Goal: Task Accomplishment & Management: Manage account settings

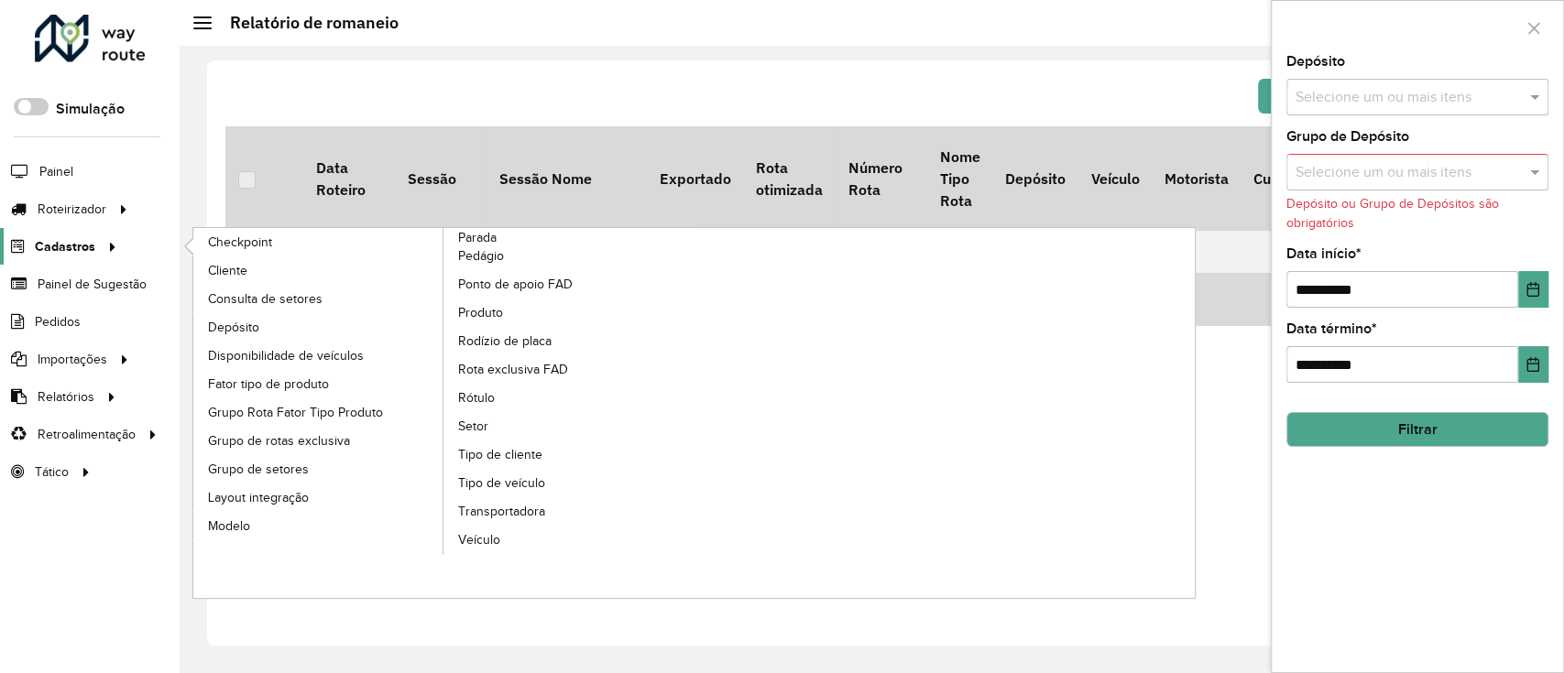
drag, startPoint x: 0, startPoint y: 0, endPoint x: 90, endPoint y: 238, distance: 254.5
click at [90, 238] on span "Cadastros" at bounding box center [65, 246] width 60 height 19
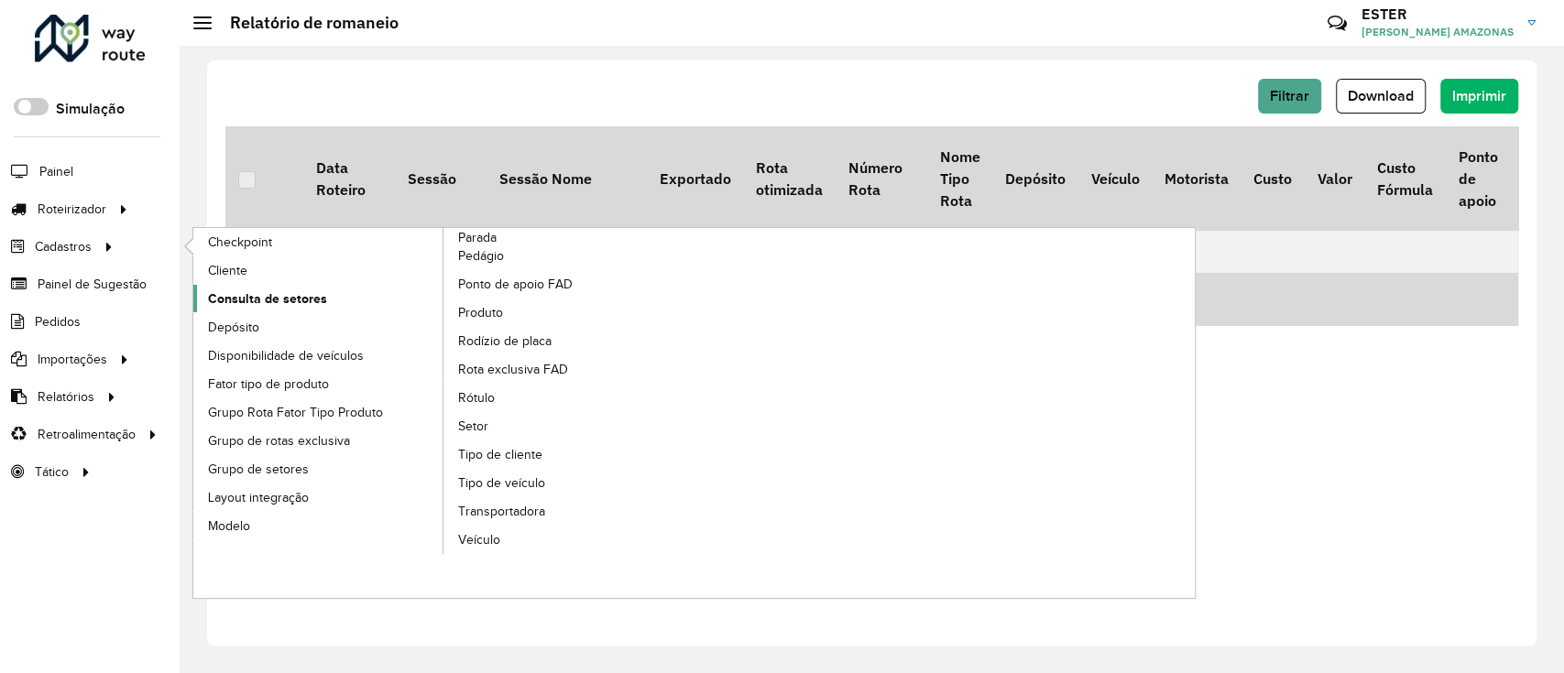
click at [308, 291] on span "Consulta de setores" at bounding box center [267, 298] width 119 height 19
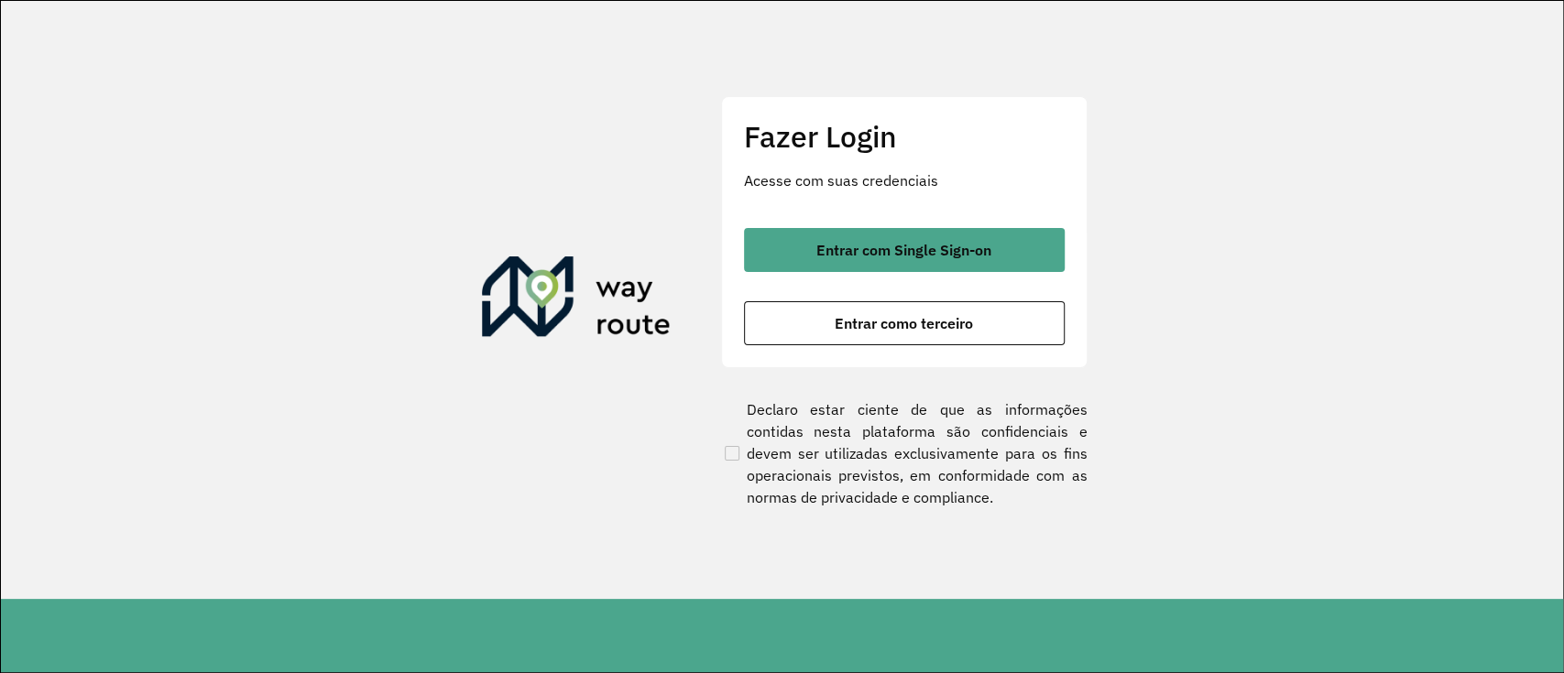
click at [955, 222] on div "Fazer Login Acesse com suas credenciais Entrar com Single Sign-on Entrar como t…" at bounding box center [904, 231] width 366 height 271
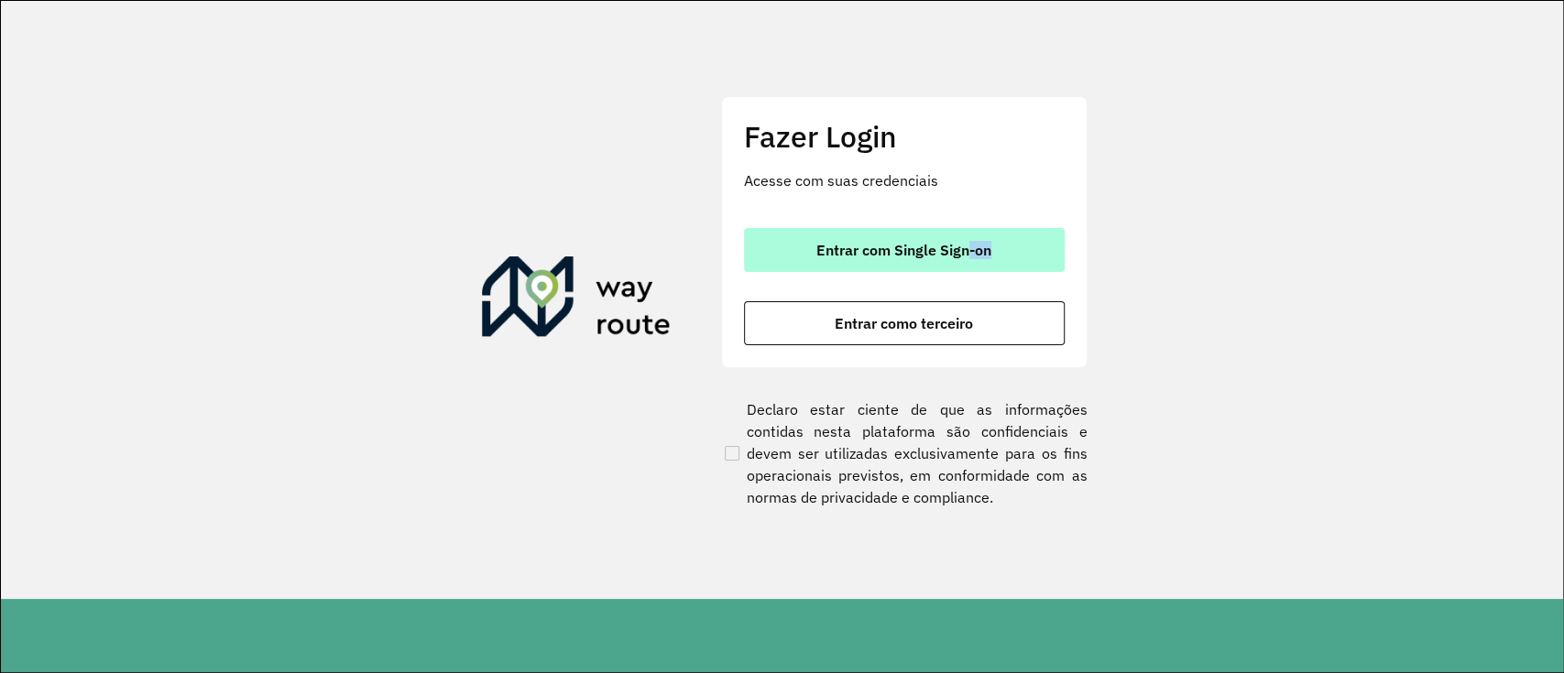
click at [966, 269] on div "Entrar com Single Sign-on Entrar como terceiro" at bounding box center [904, 286] width 321 height 117
click at [960, 252] on span "Entrar com Single Sign-on" at bounding box center [903, 250] width 175 height 15
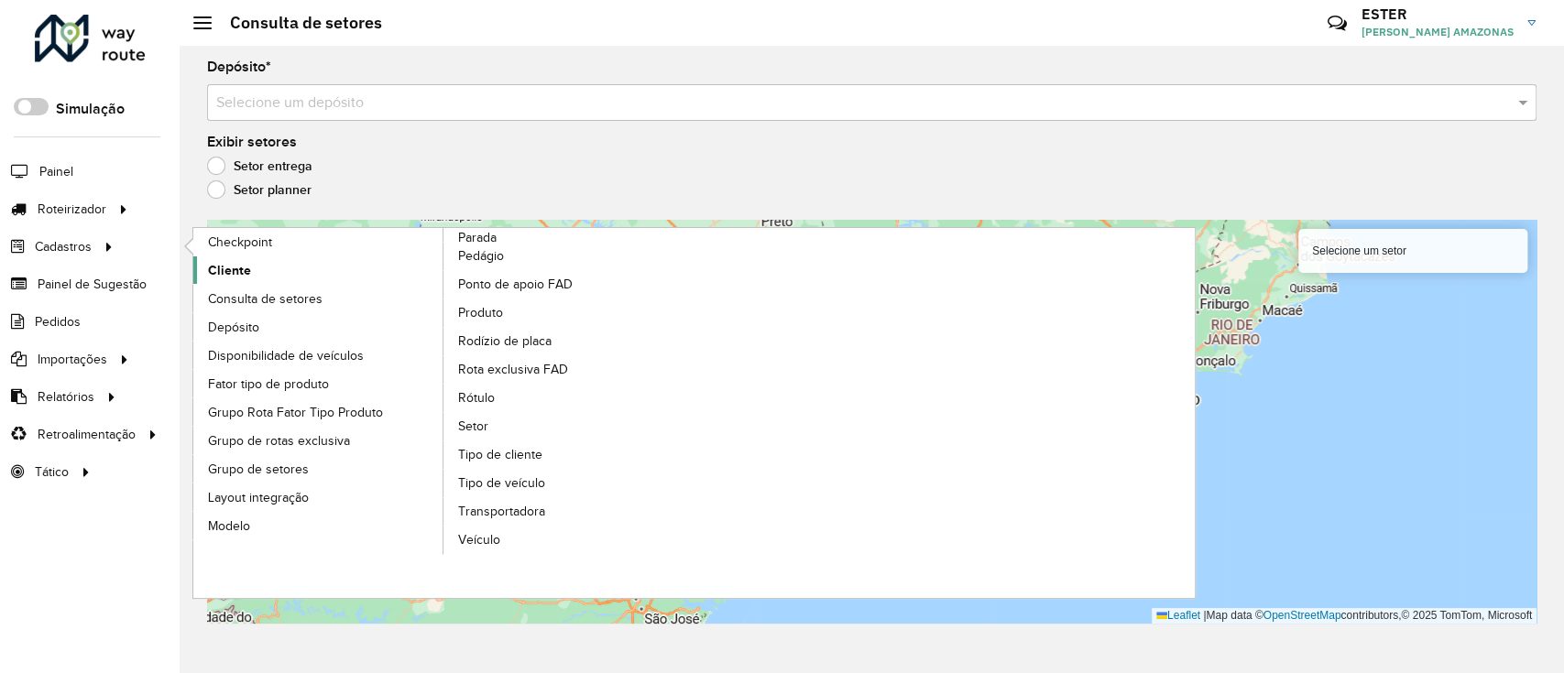
click at [248, 273] on span "Cliente" at bounding box center [229, 270] width 43 height 19
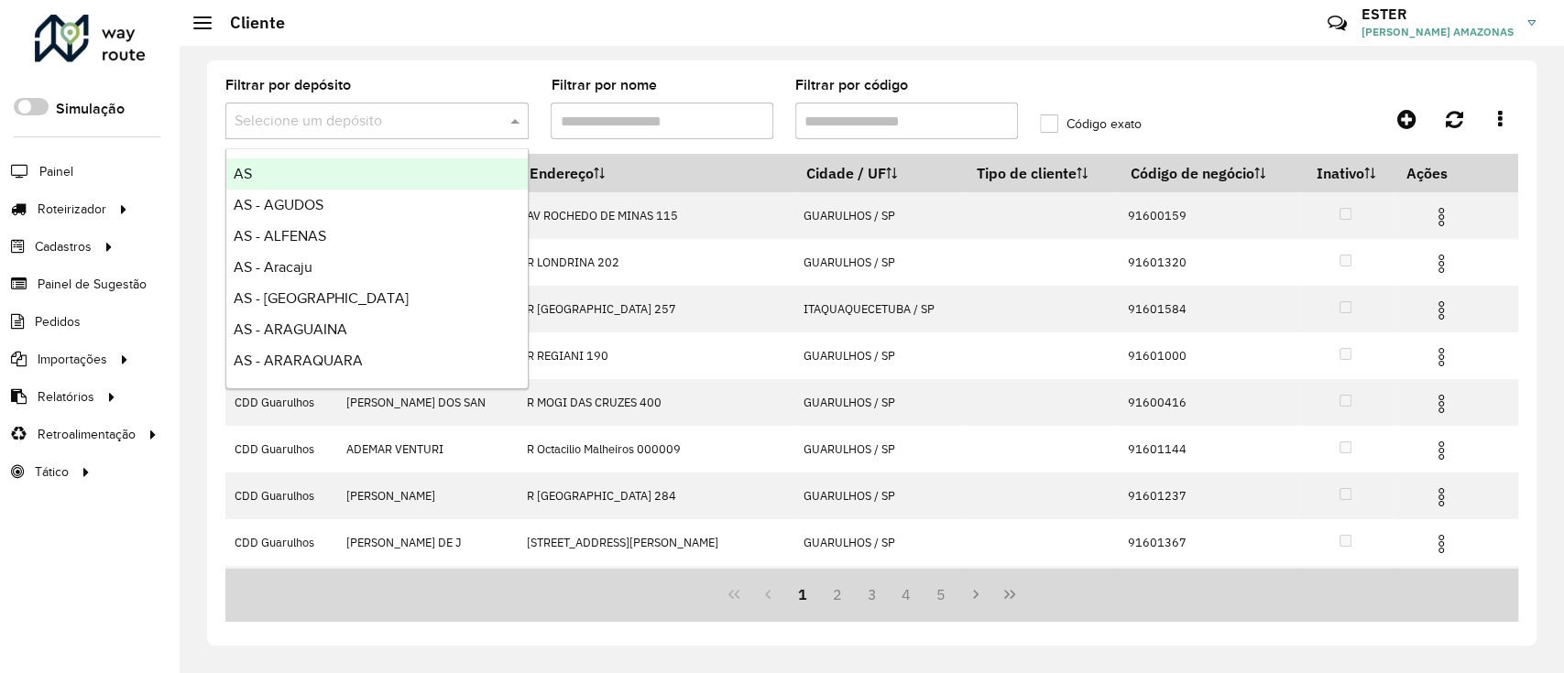
click at [317, 128] on input "text" at bounding box center [359, 122] width 248 height 22
type input "****"
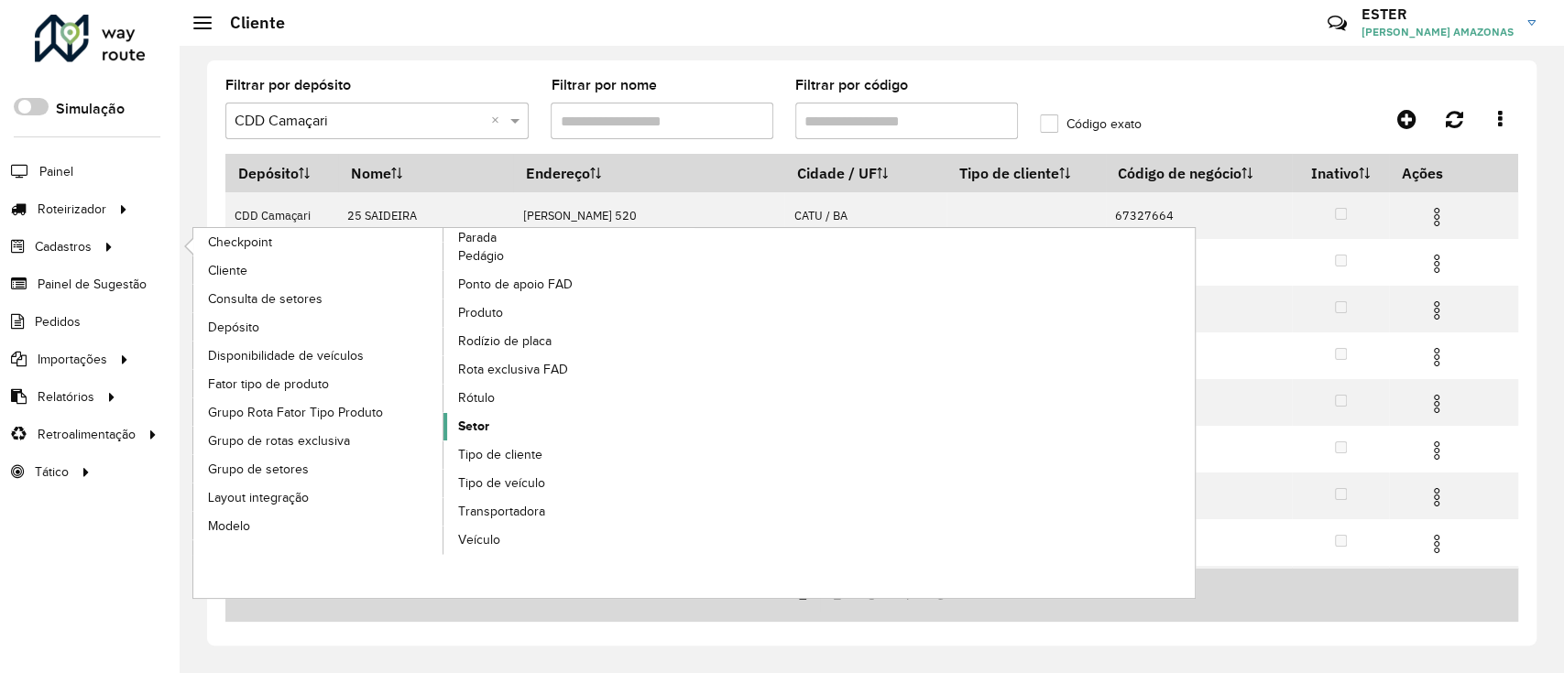
click at [506, 418] on link "Setor" at bounding box center [568, 426] width 251 height 27
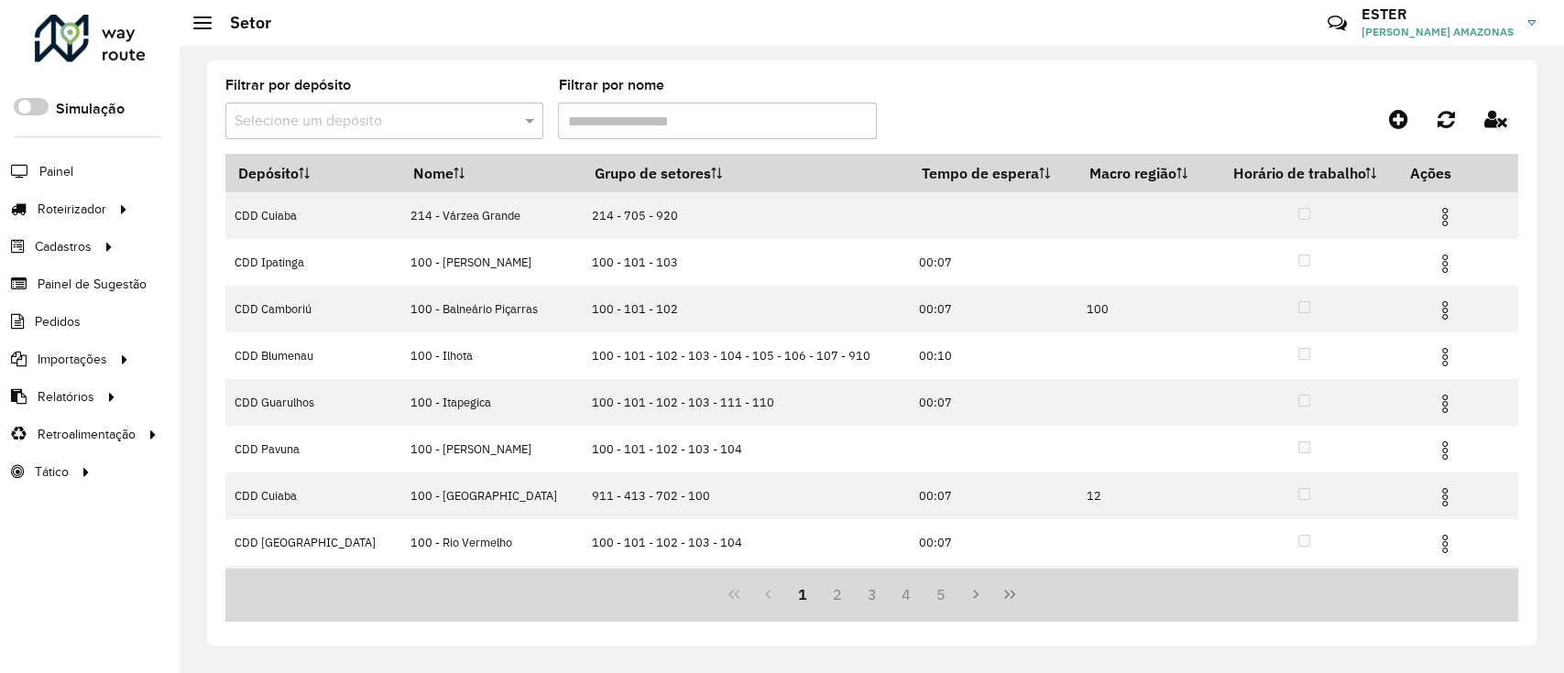
click at [484, 111] on input "text" at bounding box center [366, 122] width 263 height 22
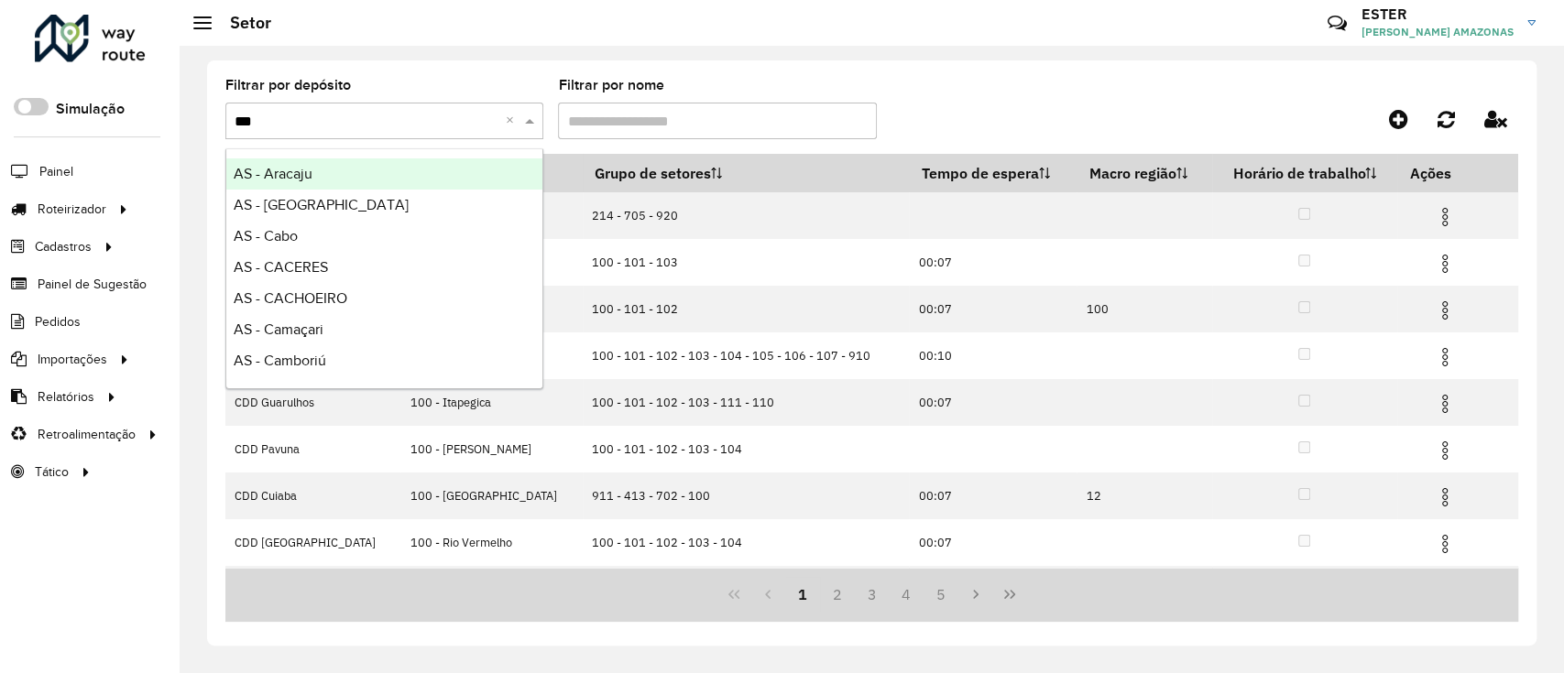
type input "****"
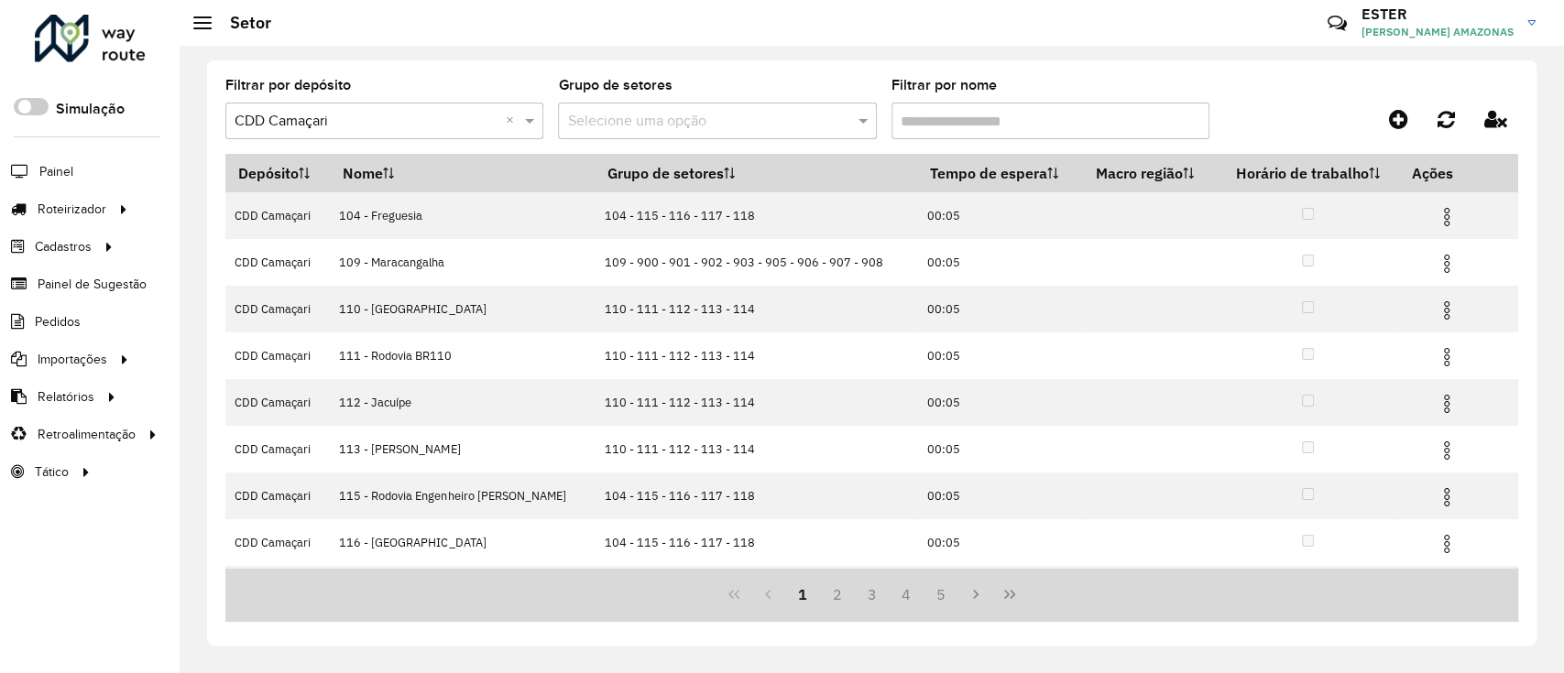
click at [731, 122] on input "text" at bounding box center [698, 122] width 263 height 22
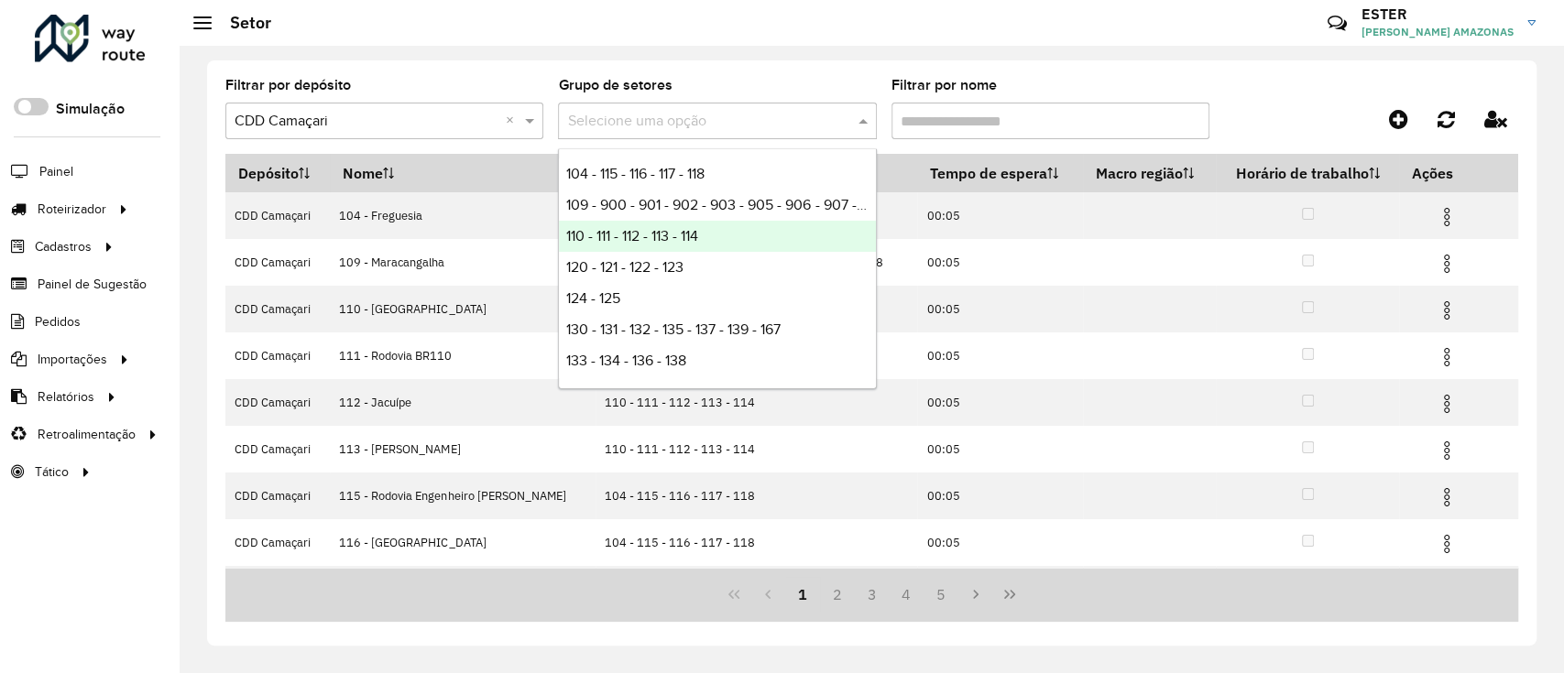
click at [697, 234] on span "110 - 111 - 112 - 113 - 114" at bounding box center [632, 236] width 132 height 16
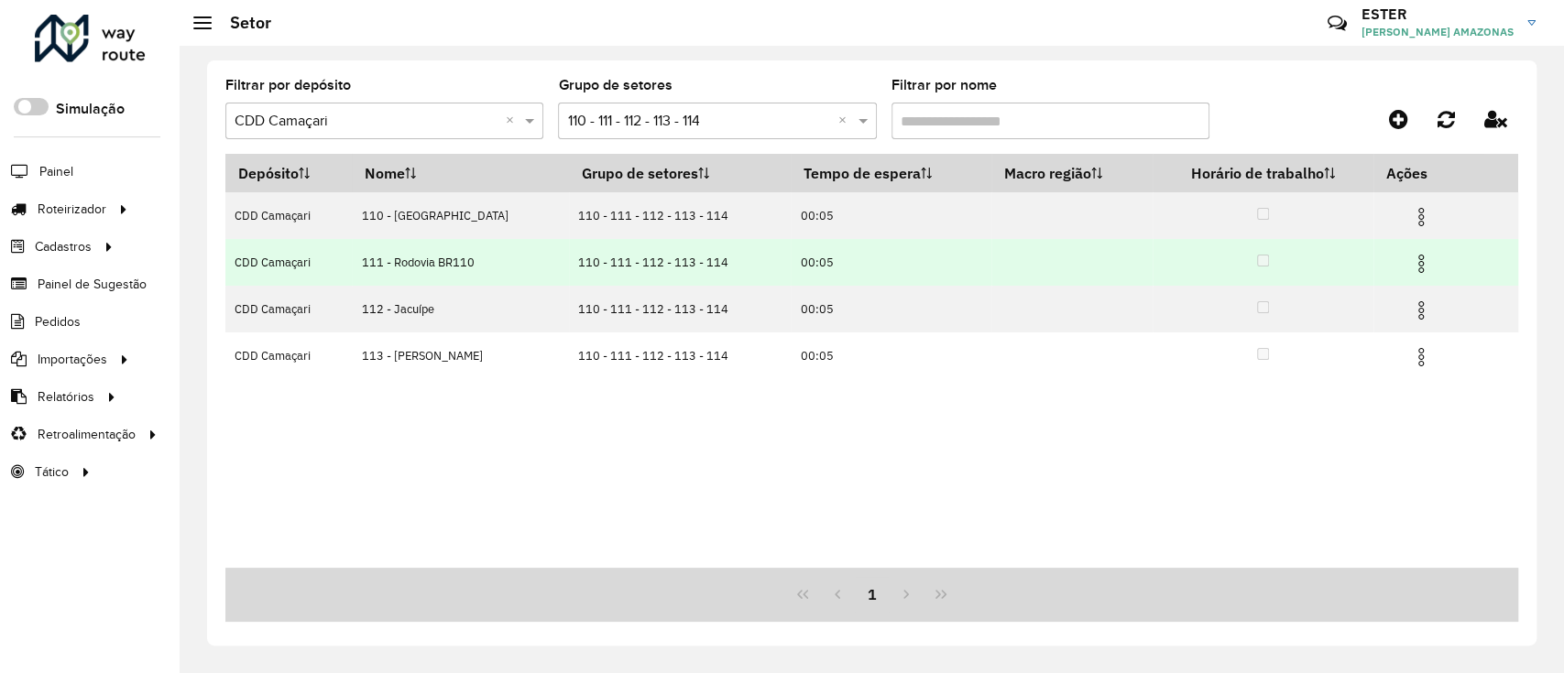
click at [1422, 262] on img at bounding box center [1421, 264] width 22 height 22
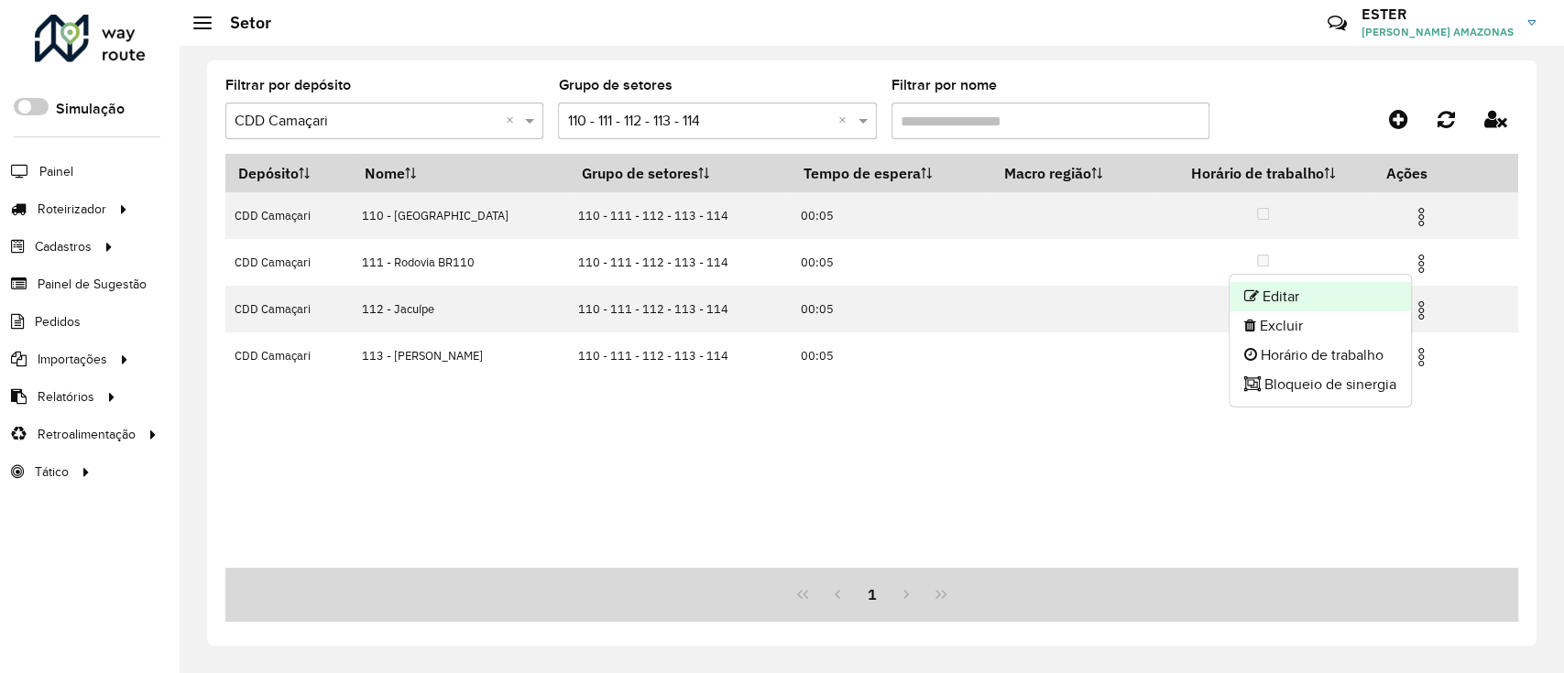
click at [1359, 291] on li "Editar" at bounding box center [1319, 296] width 181 height 29
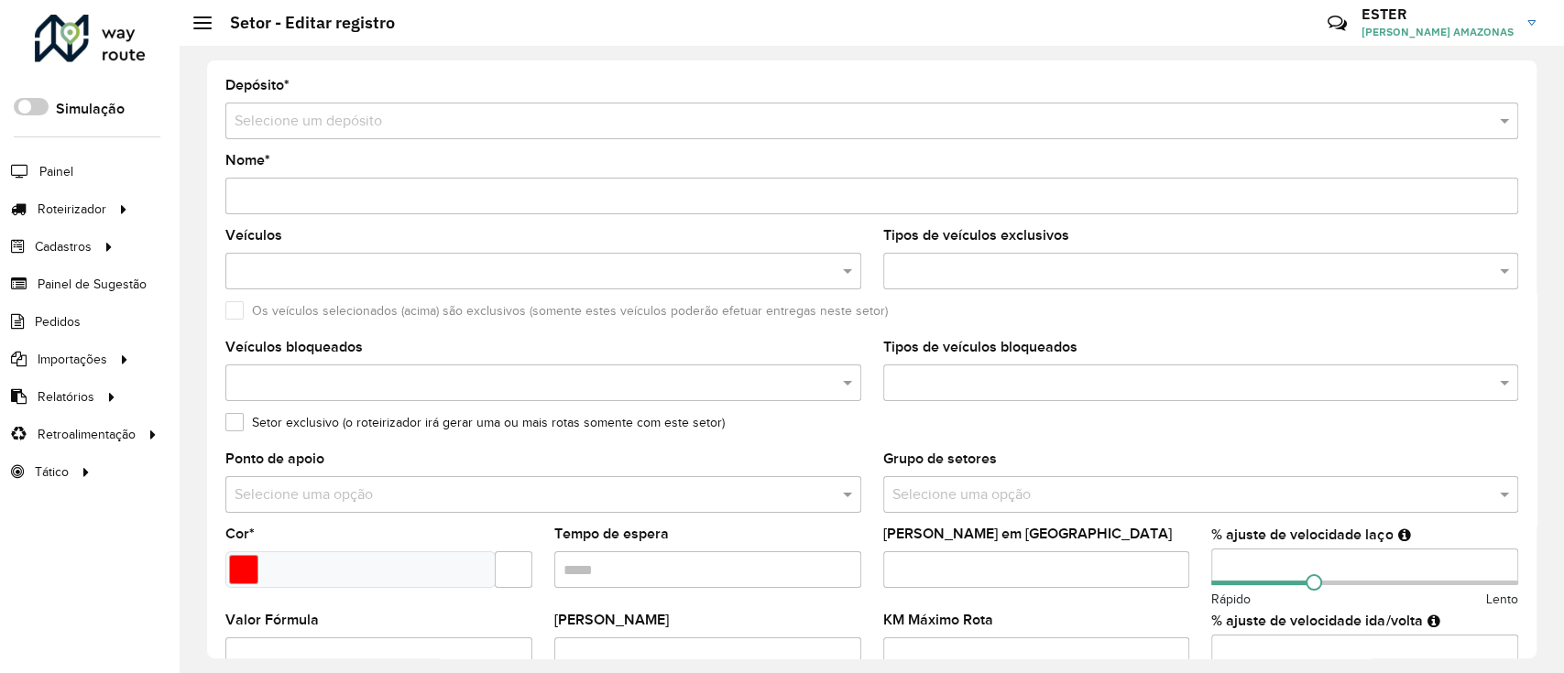
type input "**********"
type input "*******"
type input "*****"
type input "**"
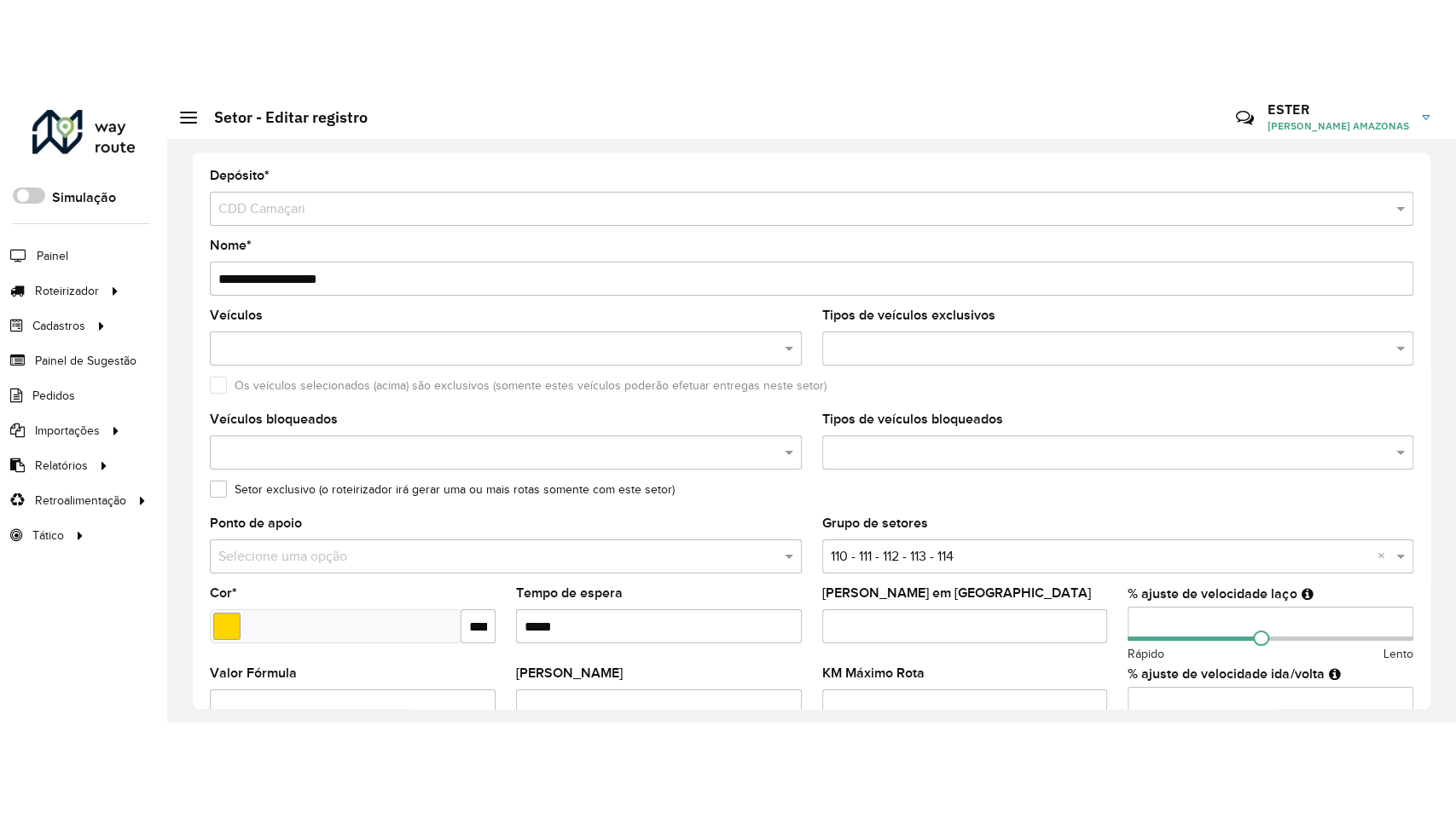
scroll to position [543, 0]
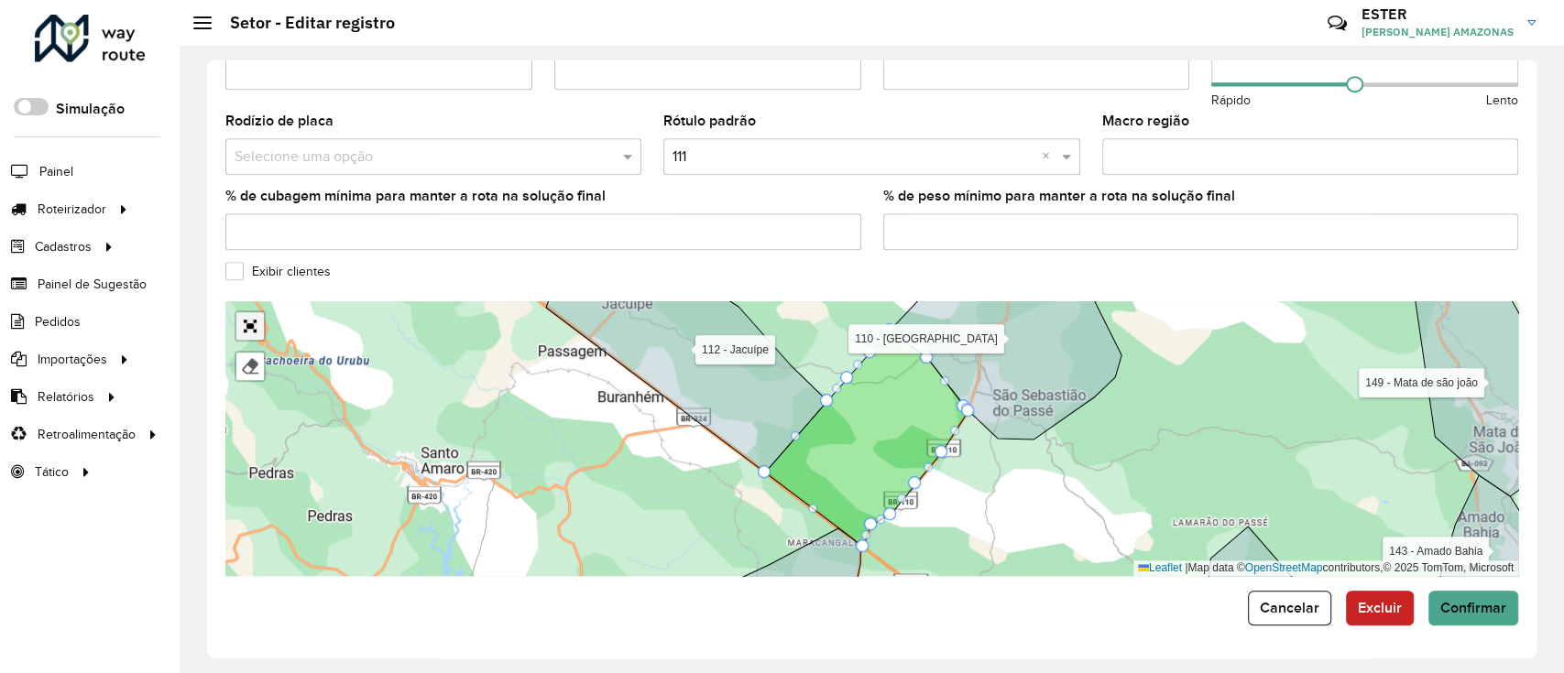
click at [249, 329] on link "Abrir mapa em tela cheia" at bounding box center [249, 325] width 27 height 27
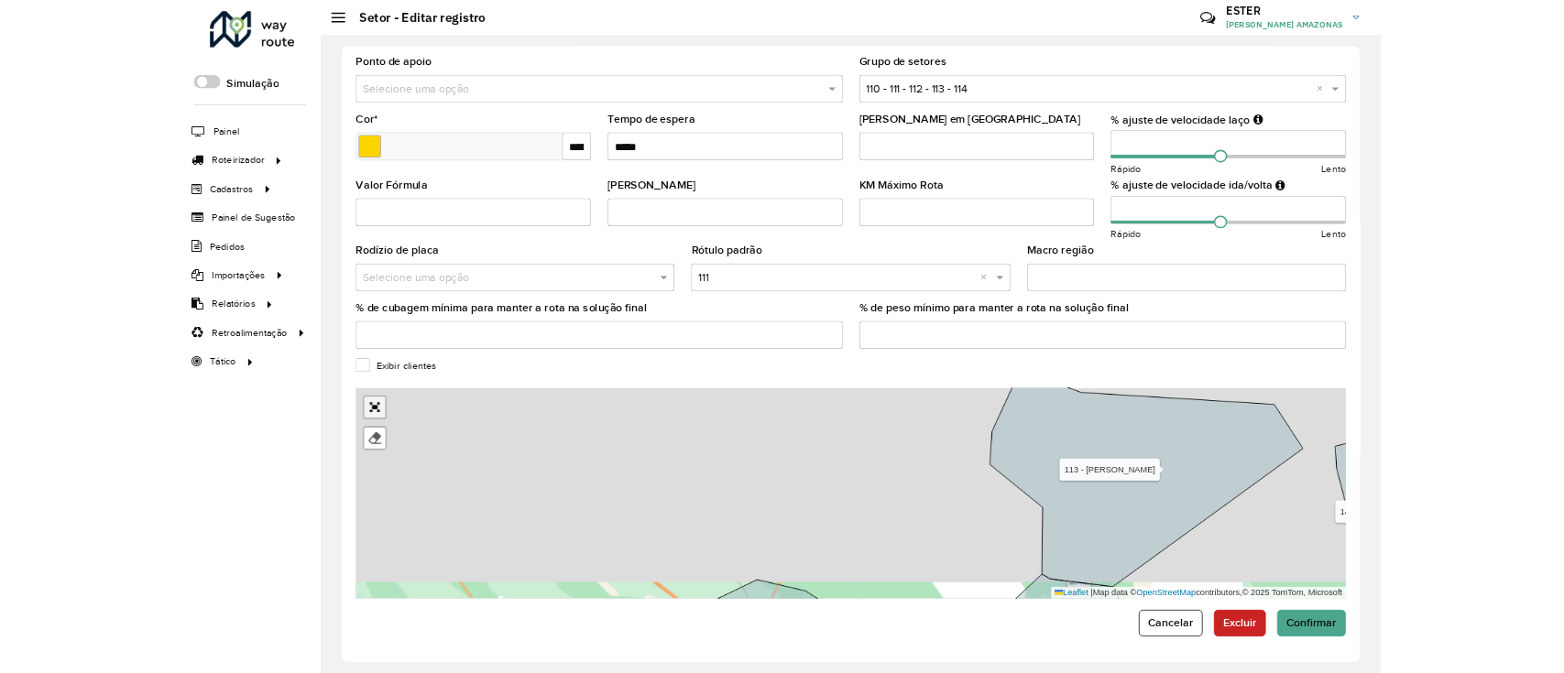
scroll to position [89, 0]
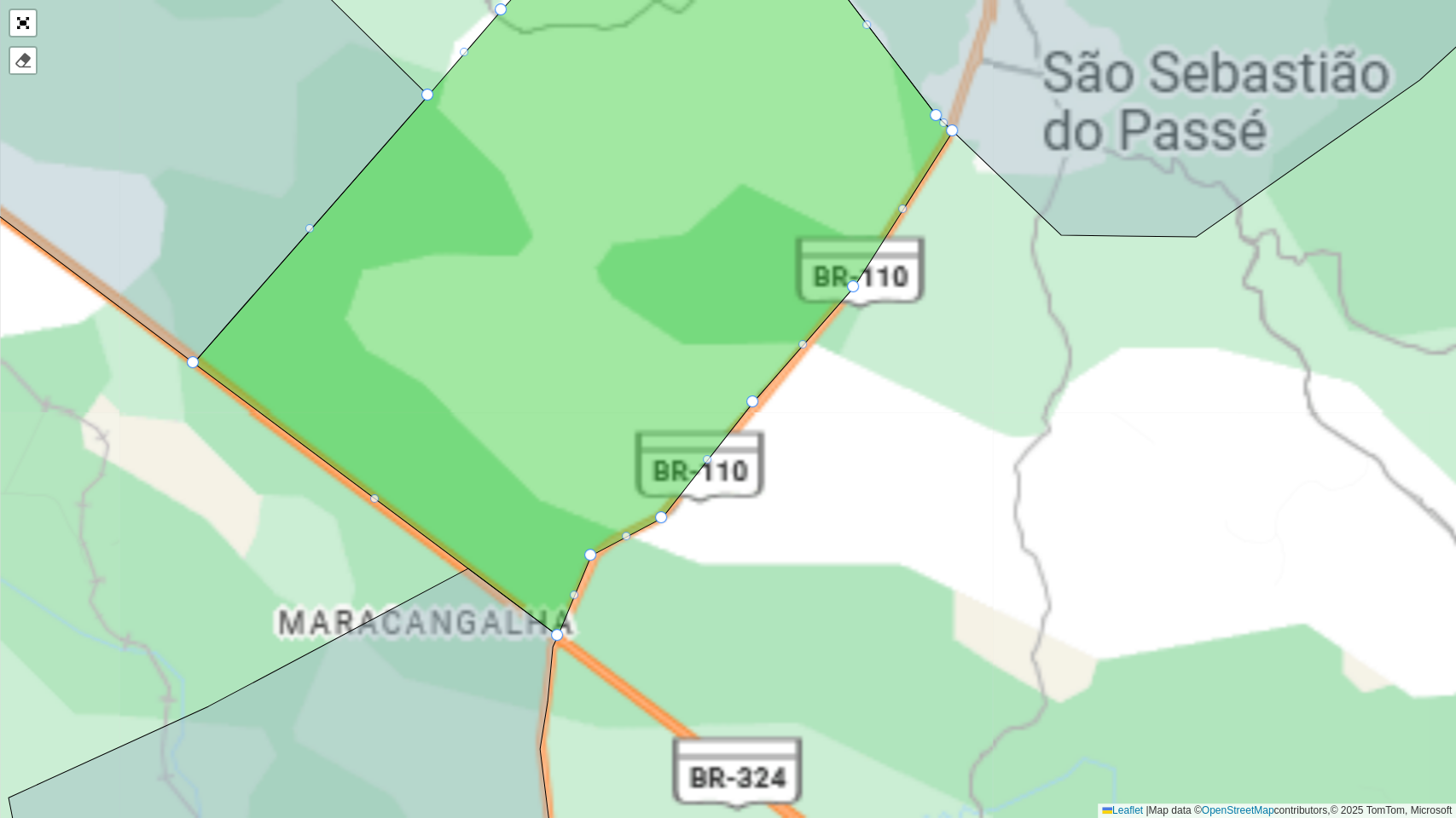
drag, startPoint x: 822, startPoint y: 480, endPoint x: 722, endPoint y: 463, distance: 101.4
click at [722, 463] on div "104 - Freguesia 109 - Maracangalha 110 - São Sebastião do Passé 112 - Jacuípe 1…" at bounding box center [728, 409] width 1456 height 818
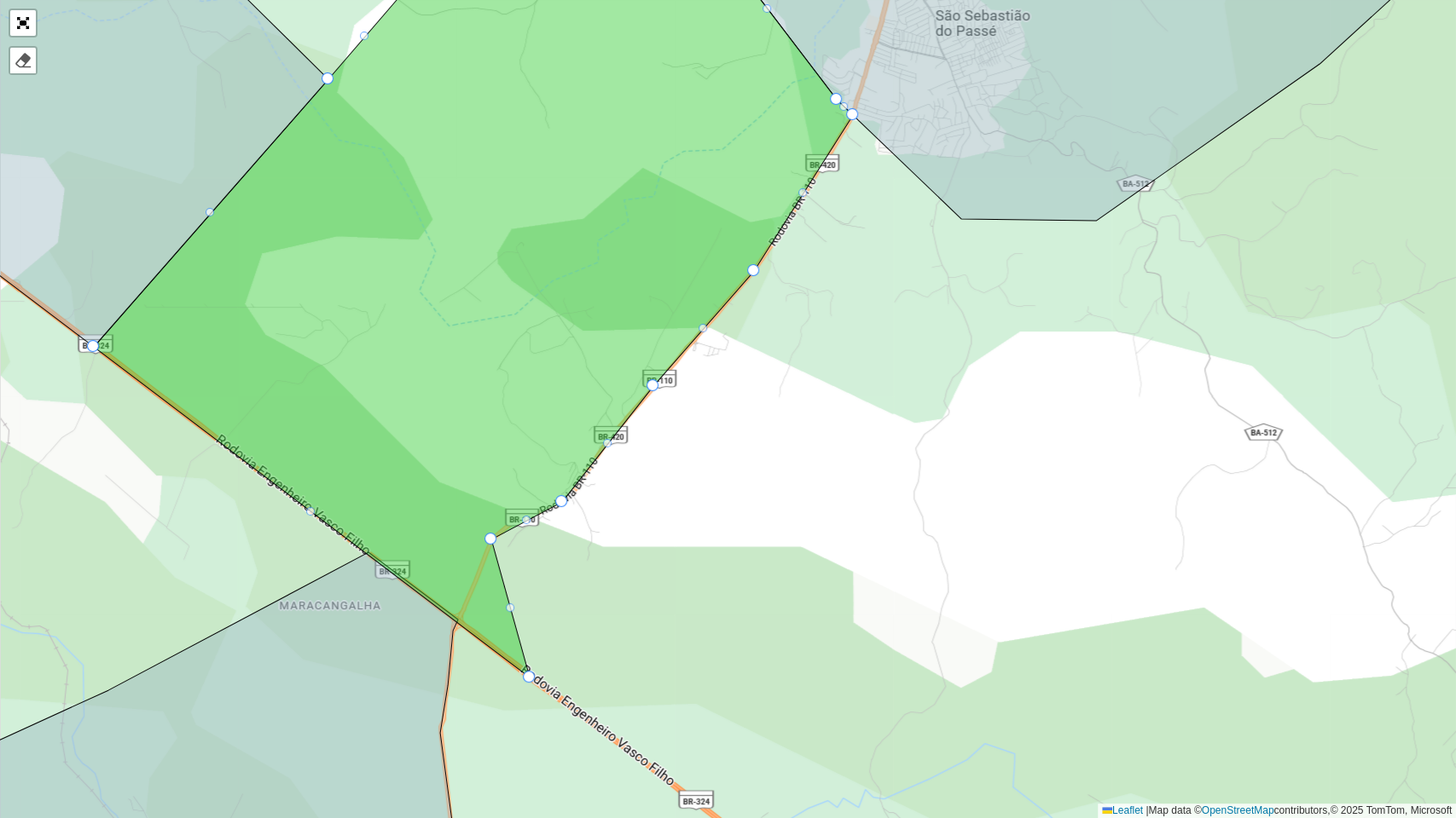
drag, startPoint x: 457, startPoint y: 617, endPoint x: 529, endPoint y: 675, distance: 92.5
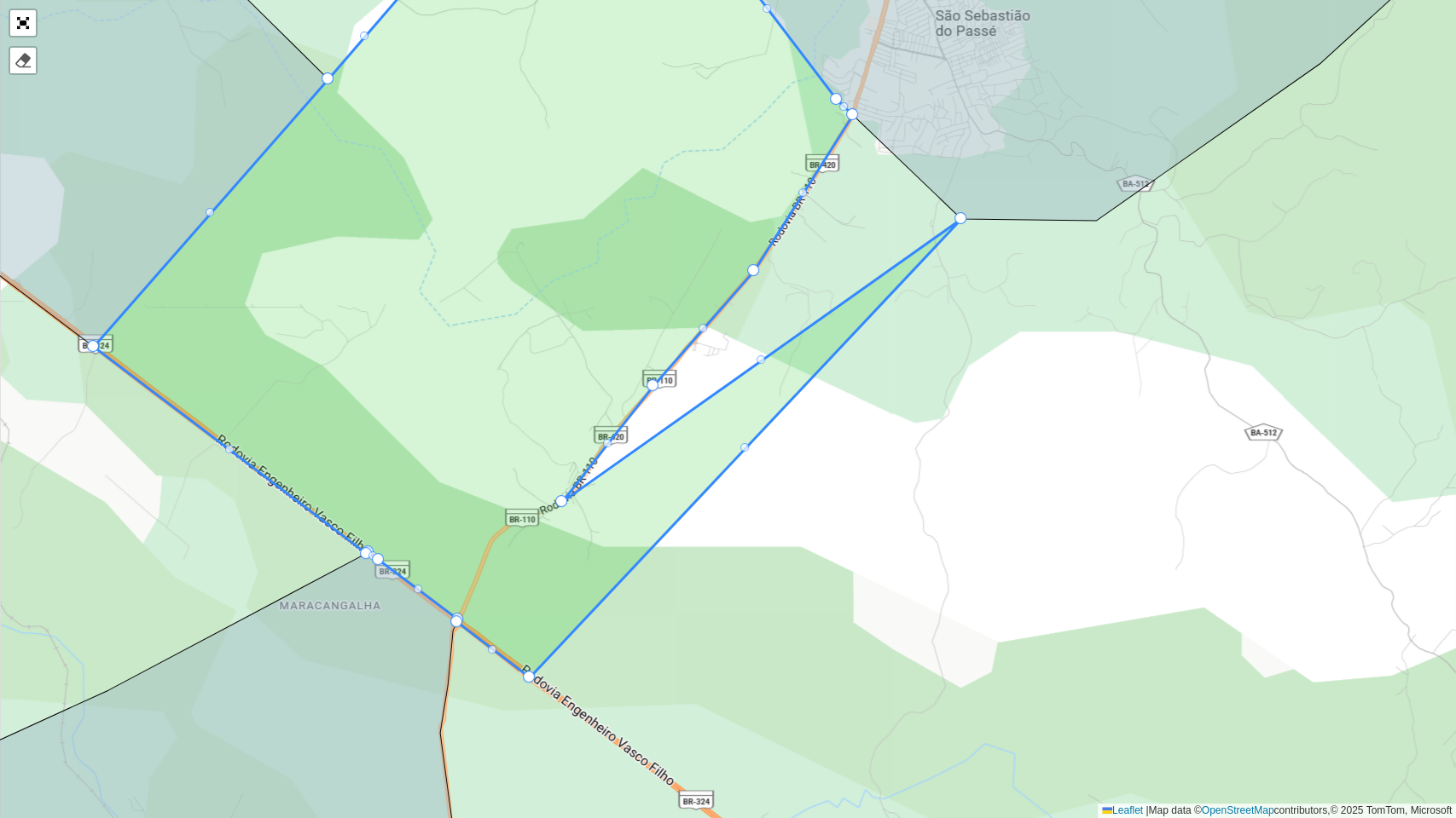
drag, startPoint x: 491, startPoint y: 539, endPoint x: 960, endPoint y: 221, distance: 566.6
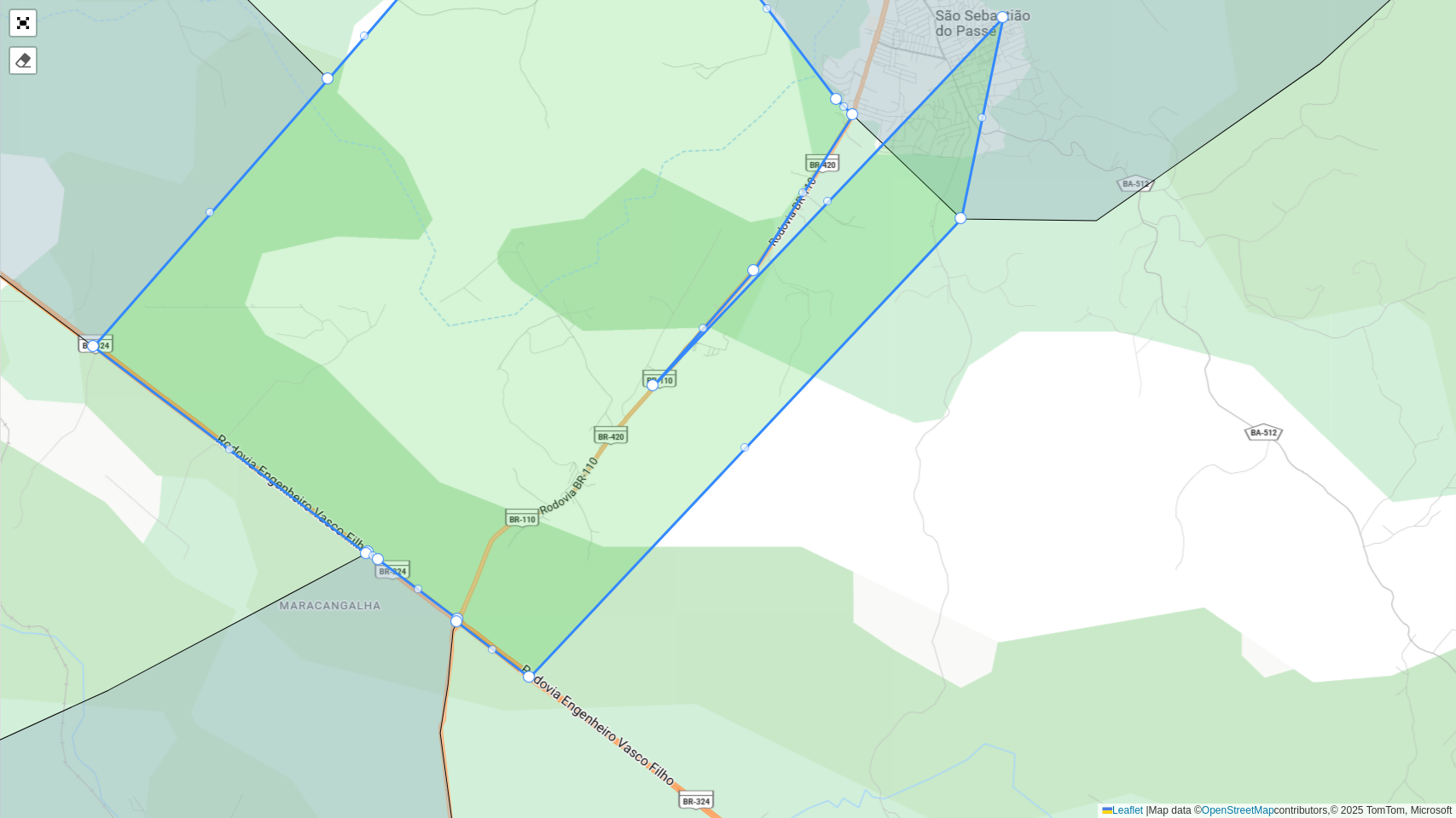
drag, startPoint x: 556, startPoint y: 498, endPoint x: 1042, endPoint y: 0, distance: 695.8
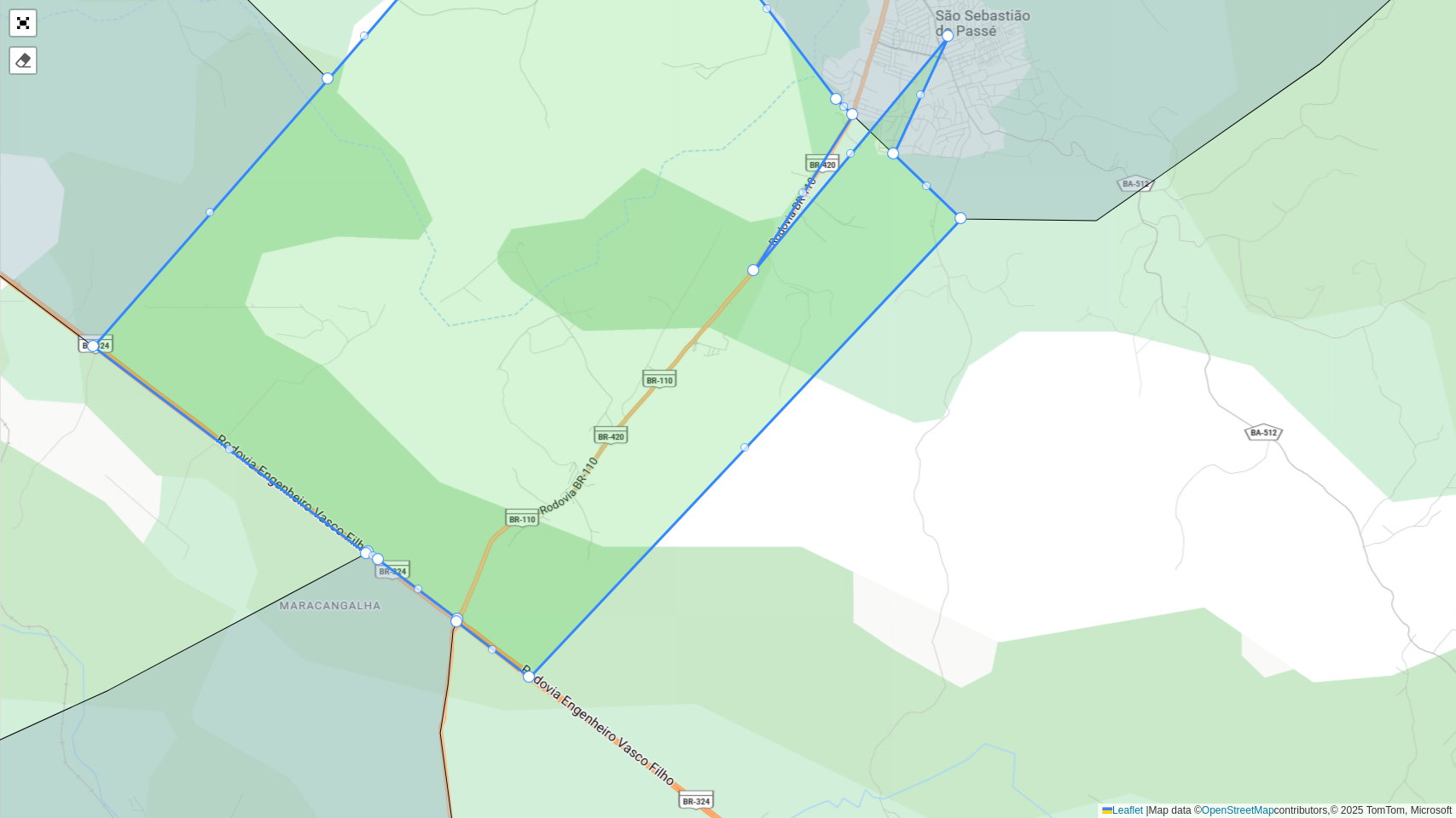
drag, startPoint x: 654, startPoint y: 374, endPoint x: 991, endPoint y: 0, distance: 503.4
drag, startPoint x: 757, startPoint y: 254, endPoint x: 935, endPoint y: 0, distance: 310.2
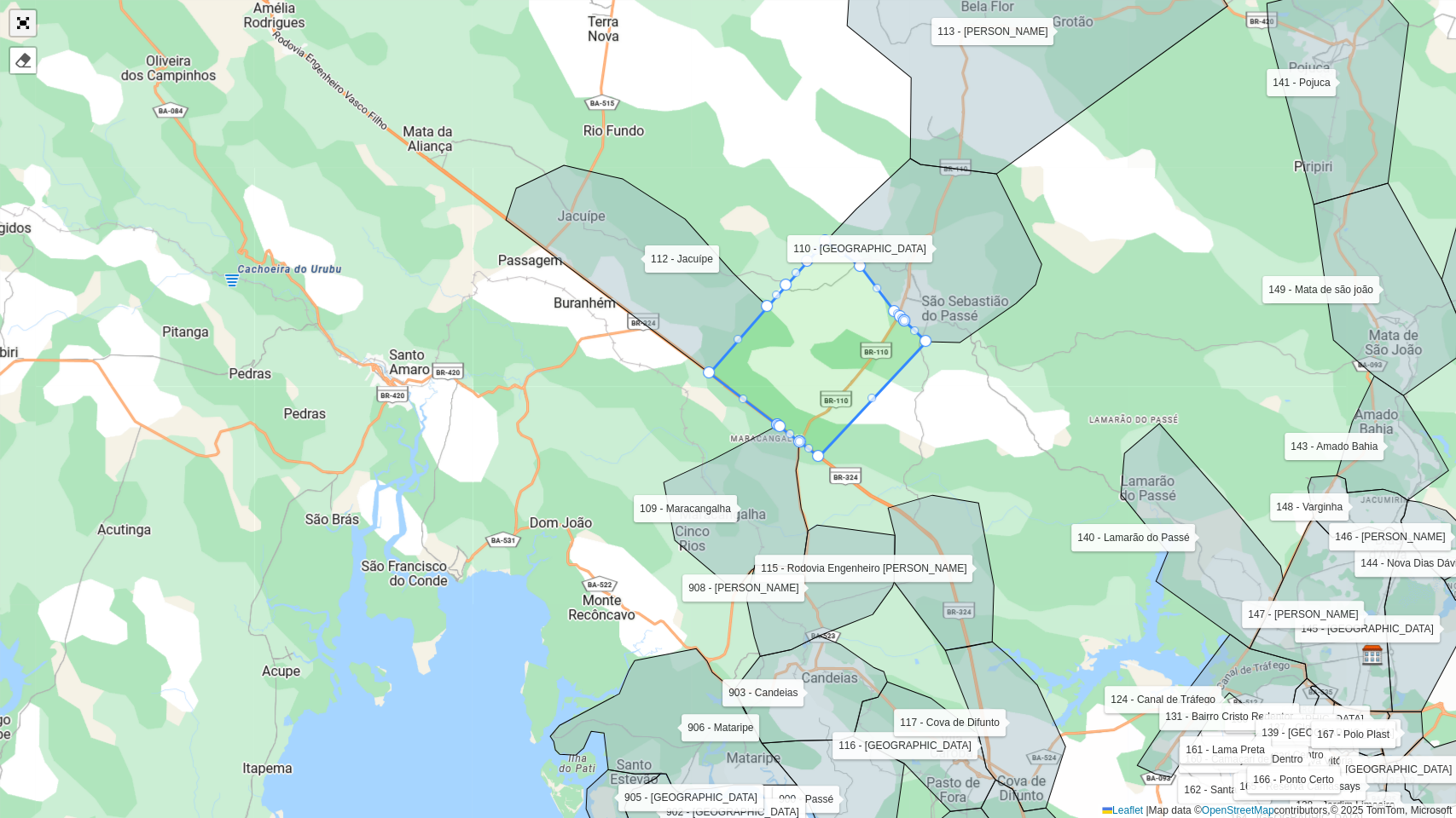
click at [26, 25] on link "Abrir mapa em tela cheia" at bounding box center [22, 22] width 25 height 25
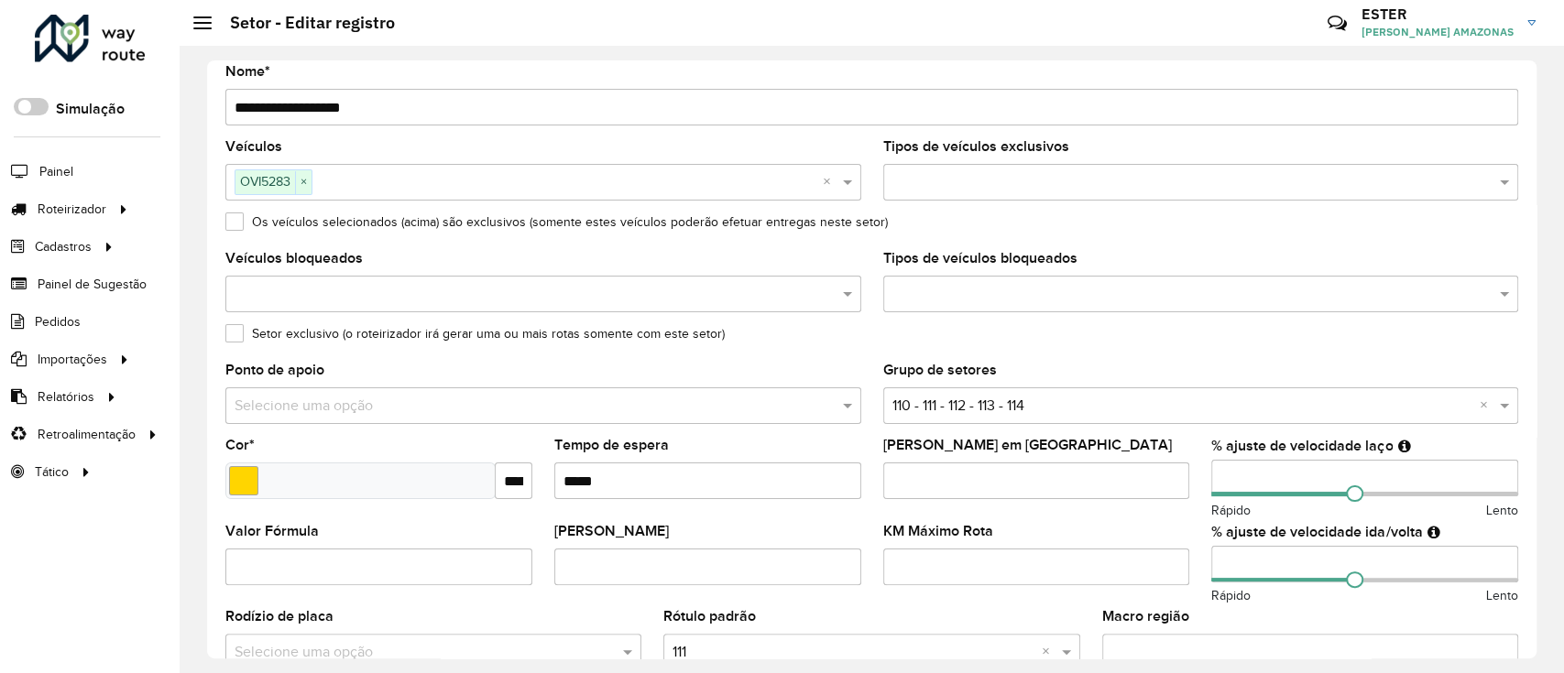
scroll to position [584, 0]
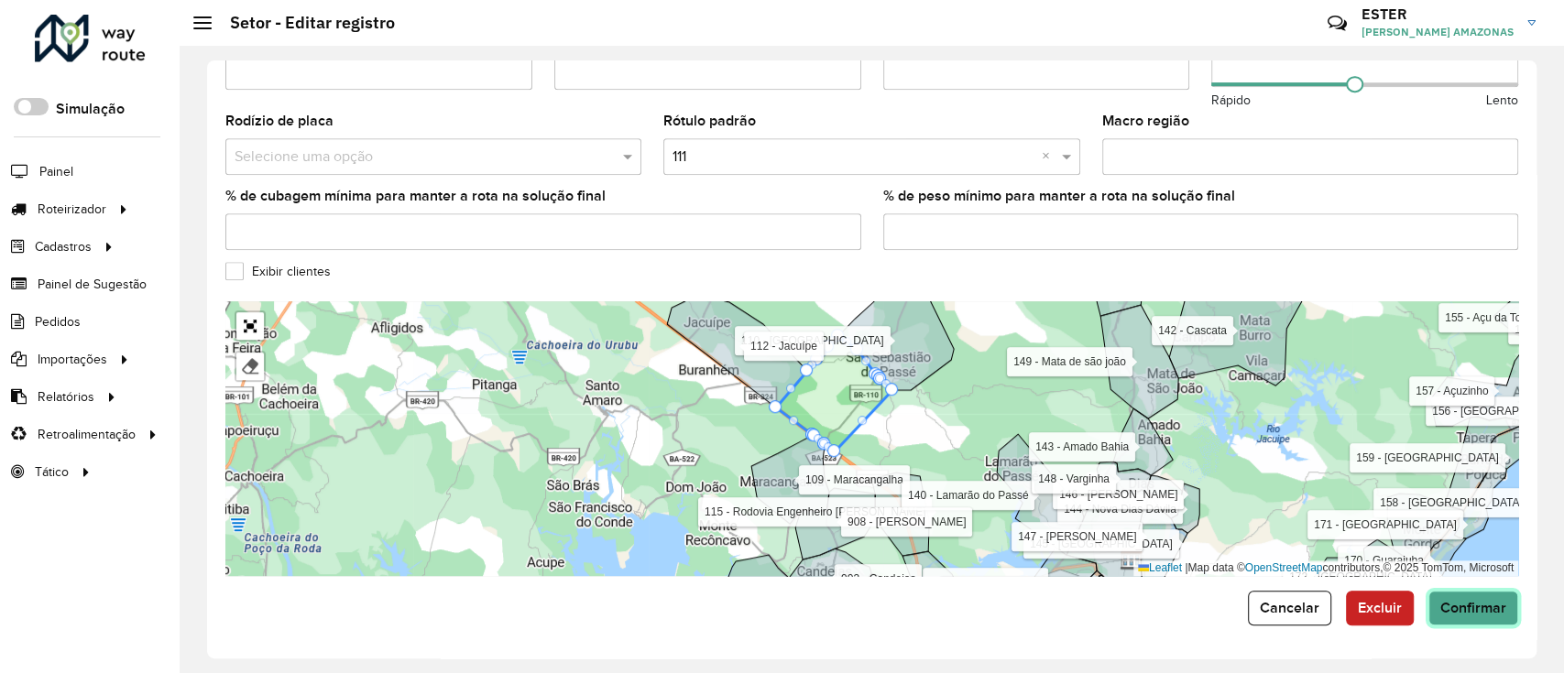
click at [1486, 604] on span "Confirmar" at bounding box center [1473, 608] width 66 height 16
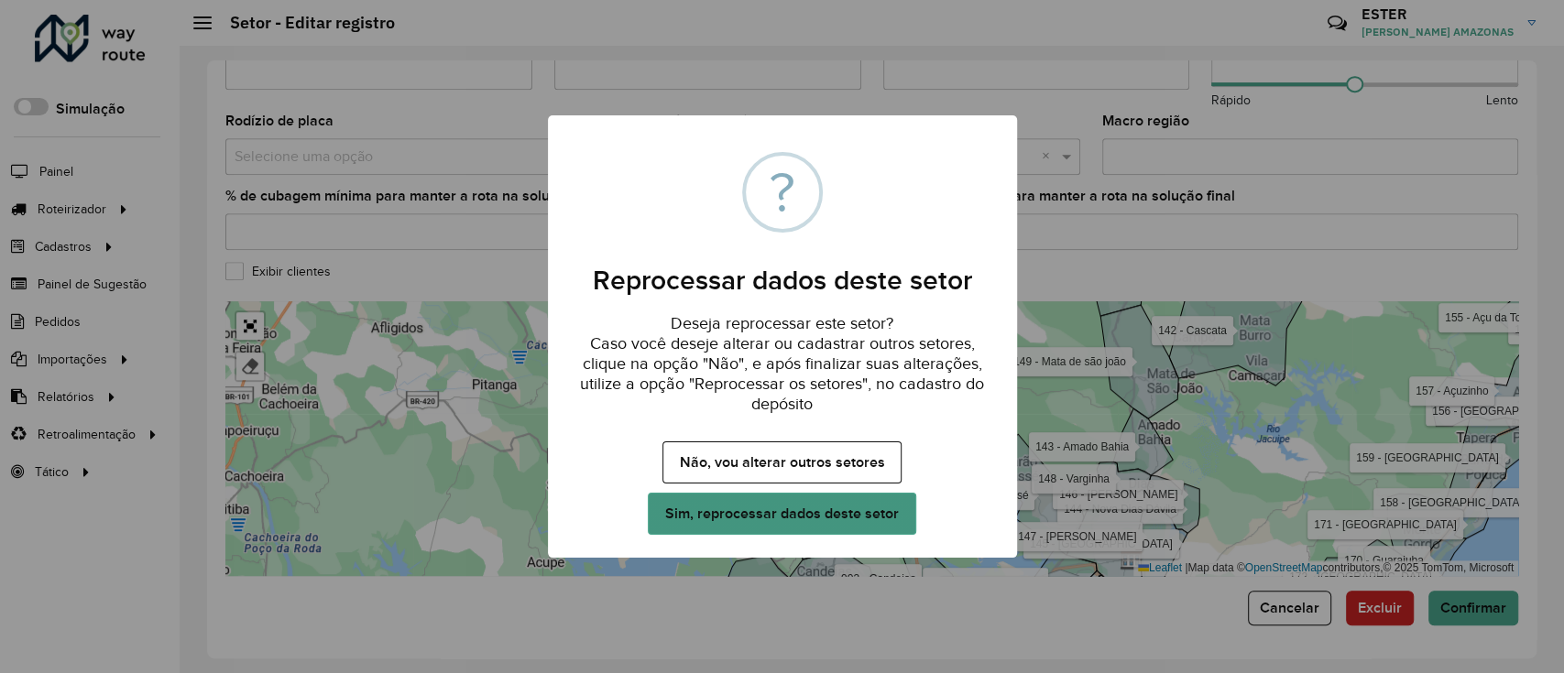
click at [852, 508] on button "Sim, reprocessar dados deste setor" at bounding box center [781, 514] width 267 height 42
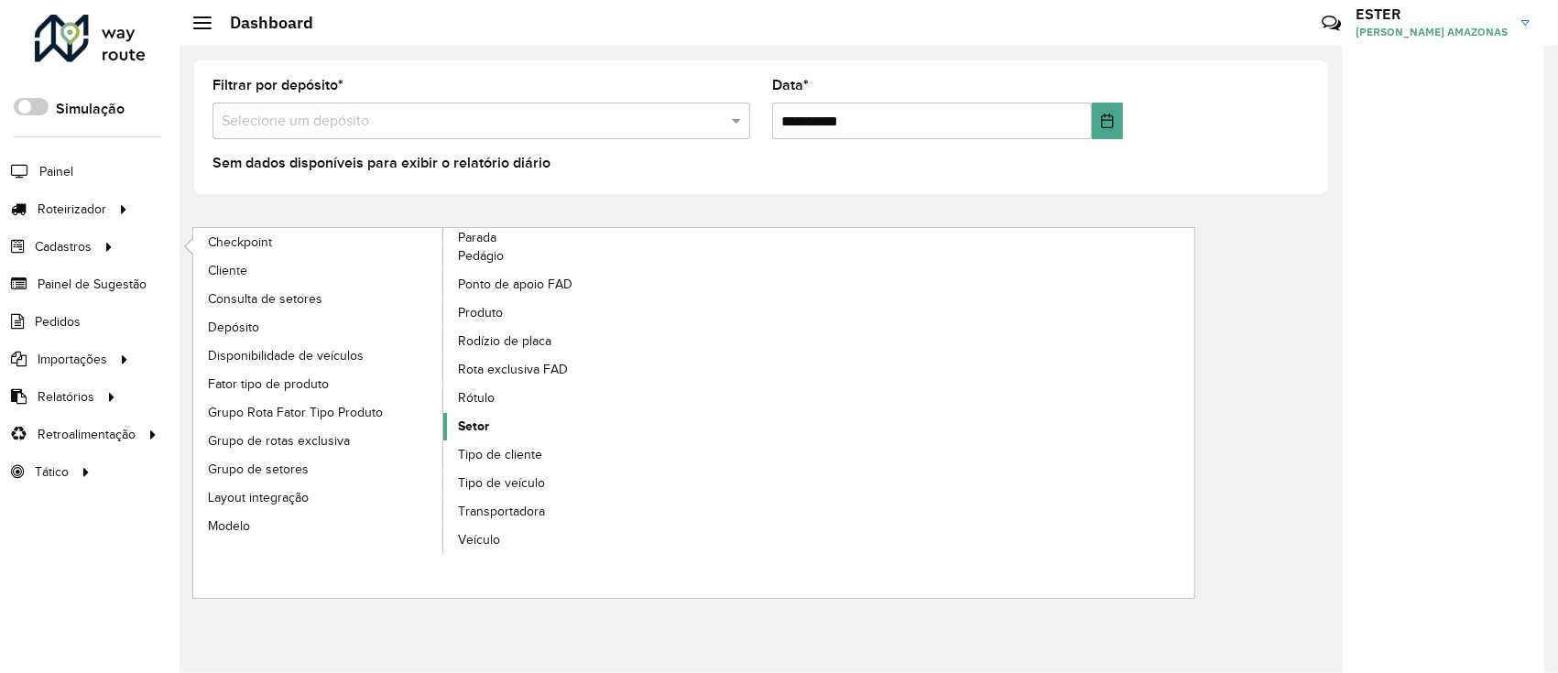
click at [478, 419] on span "Setor" at bounding box center [473, 426] width 31 height 19
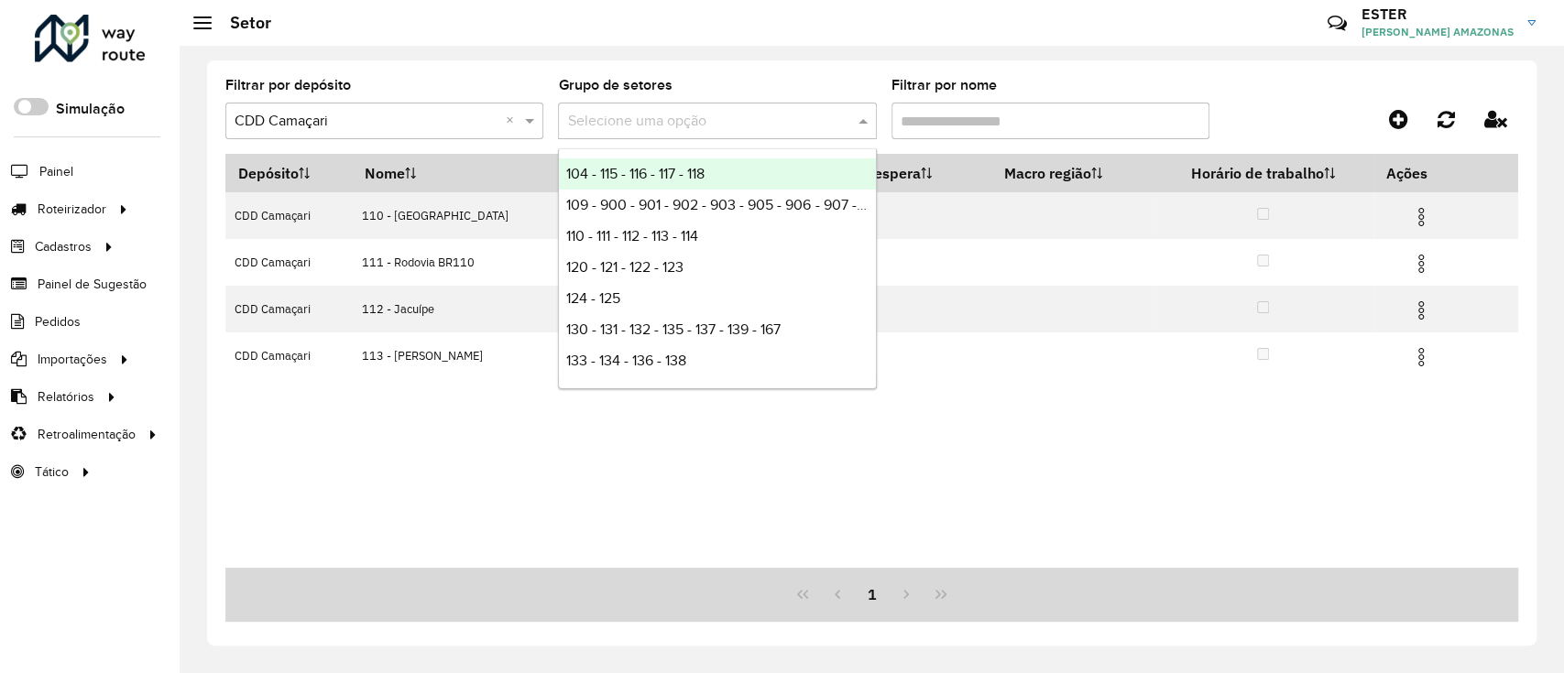
click at [786, 108] on div "Selecione uma opção" at bounding box center [717, 121] width 318 height 37
type input "***"
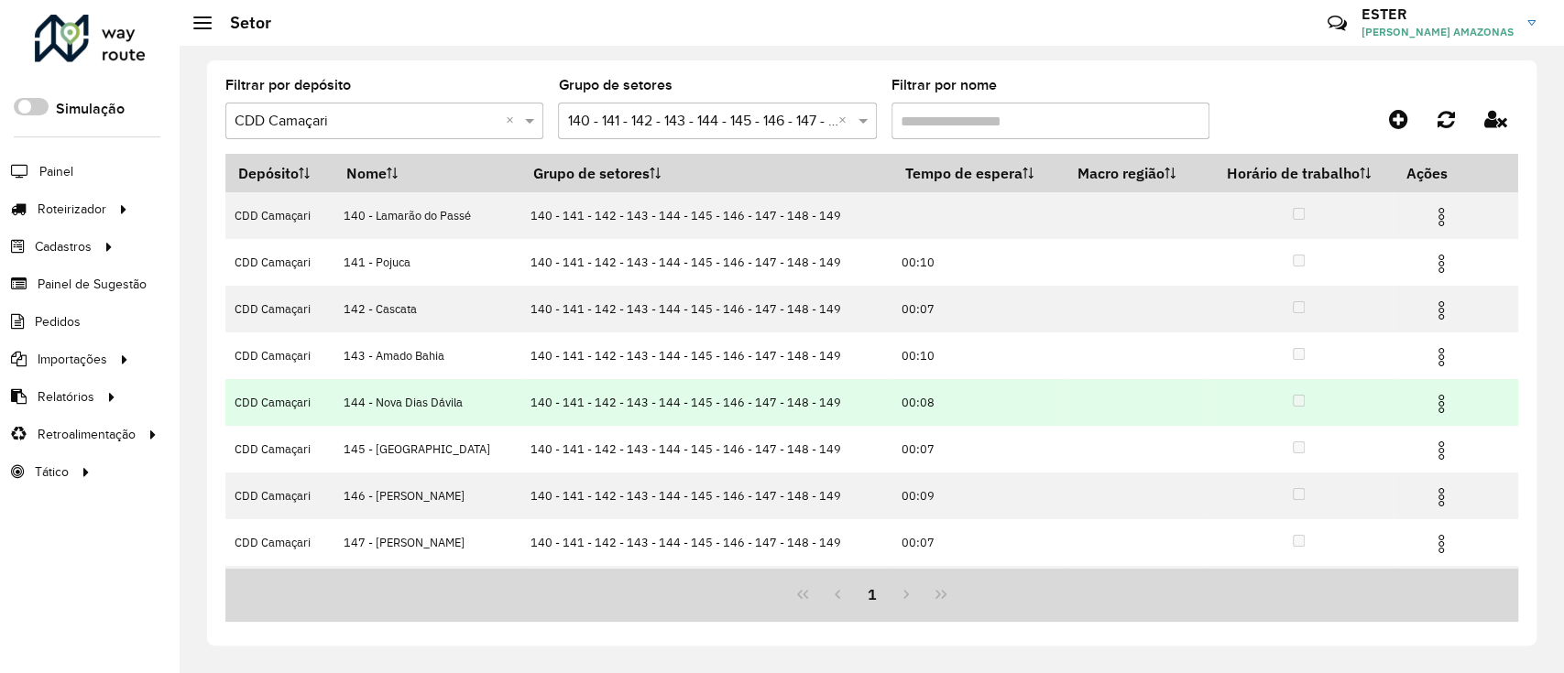
click at [1430, 403] on img at bounding box center [1441, 404] width 22 height 22
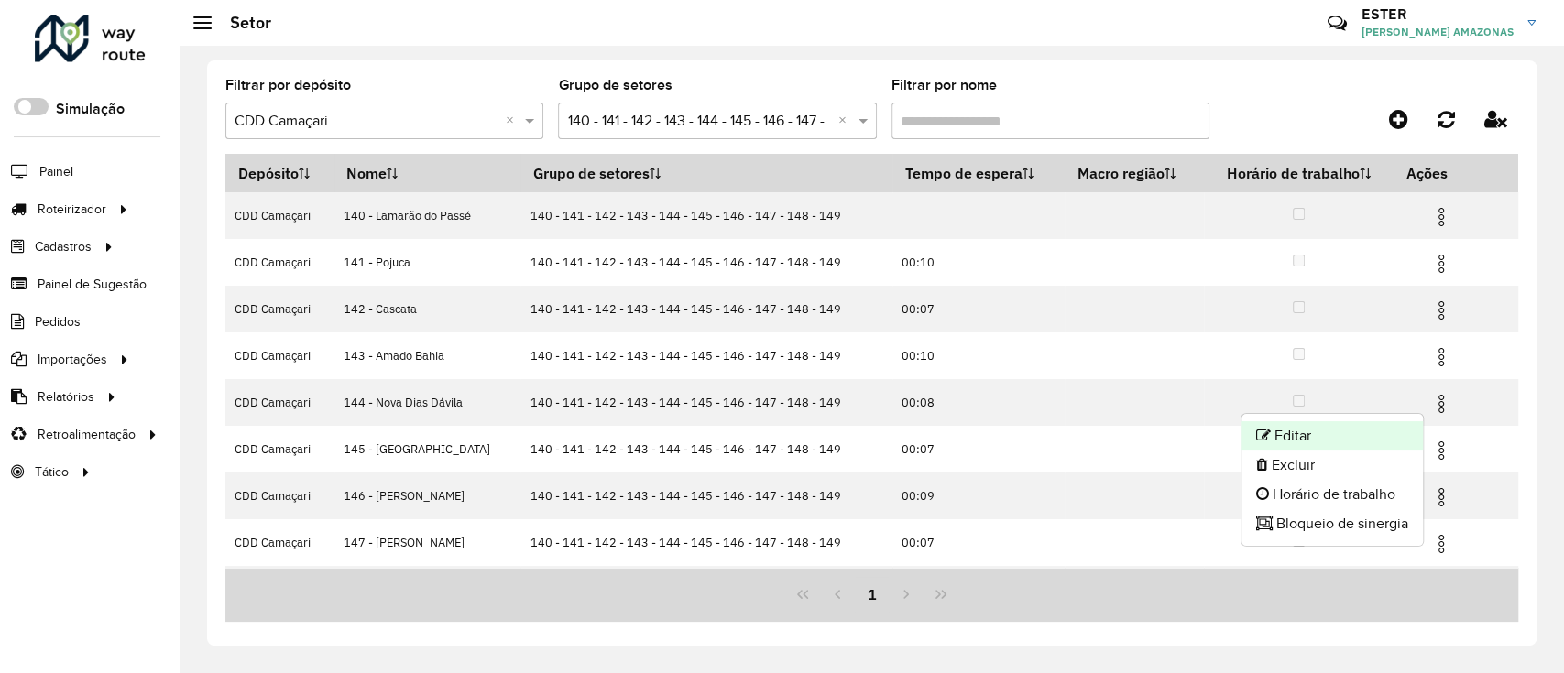
click at [1336, 429] on li "Editar" at bounding box center [1331, 435] width 181 height 29
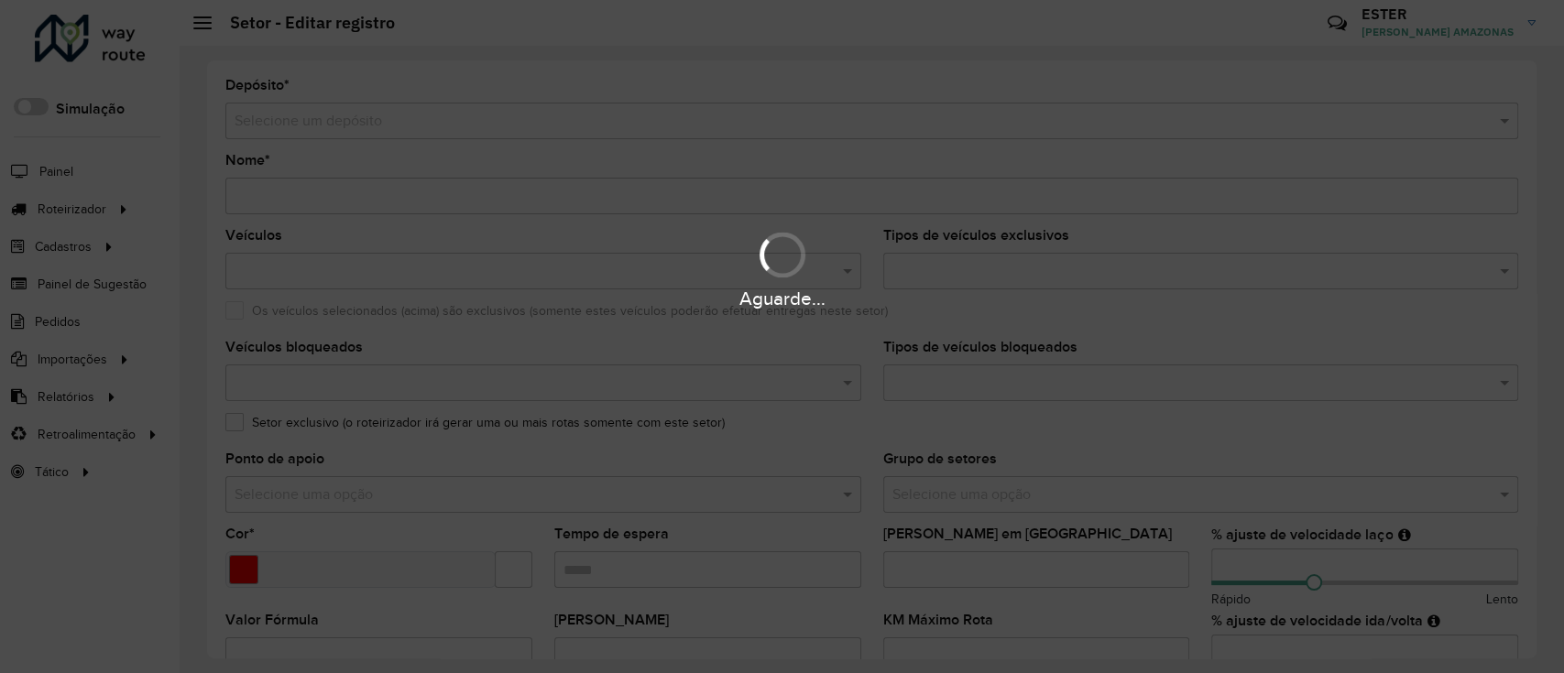
type input "**********"
type input "*******"
type input "*****"
type input "**"
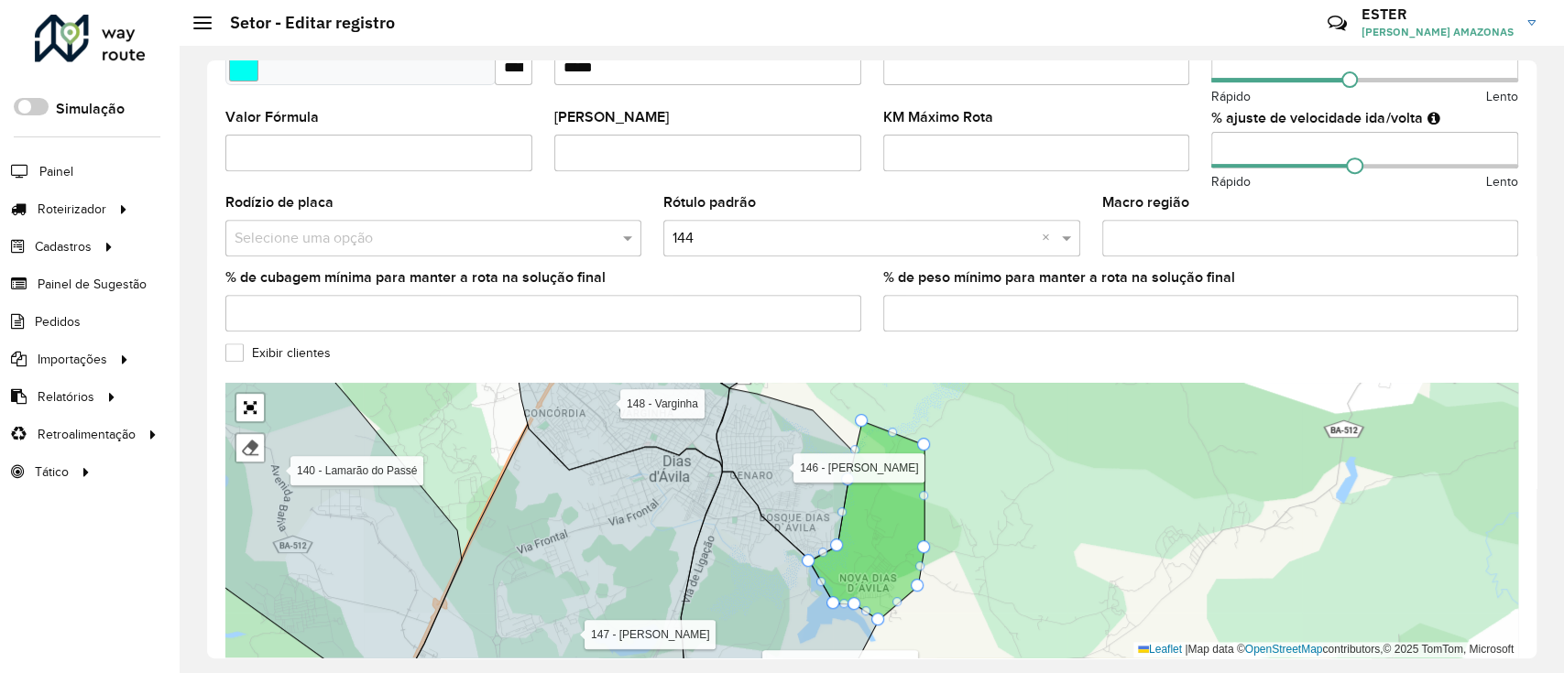
scroll to position [584, 0]
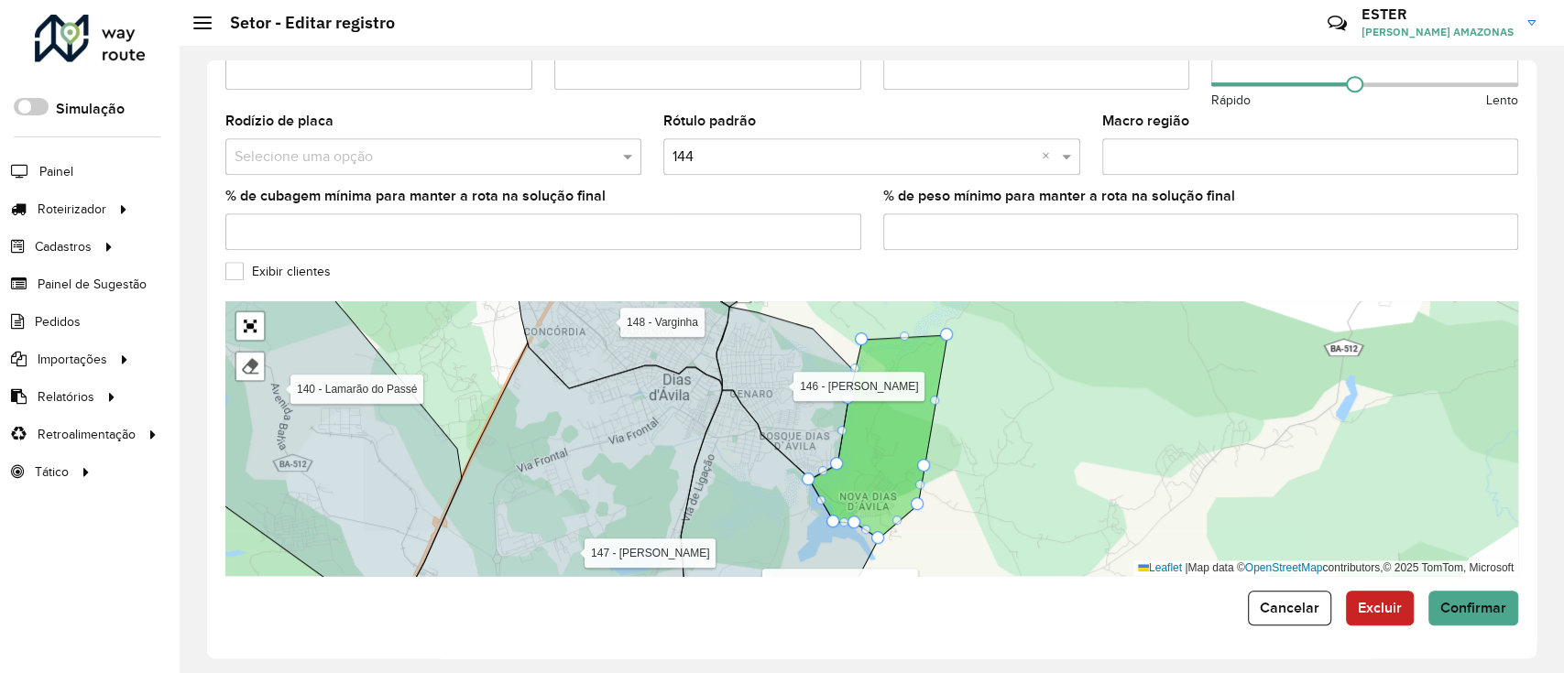
drag, startPoint x: 923, startPoint y: 362, endPoint x: 947, endPoint y: 330, distance: 39.9
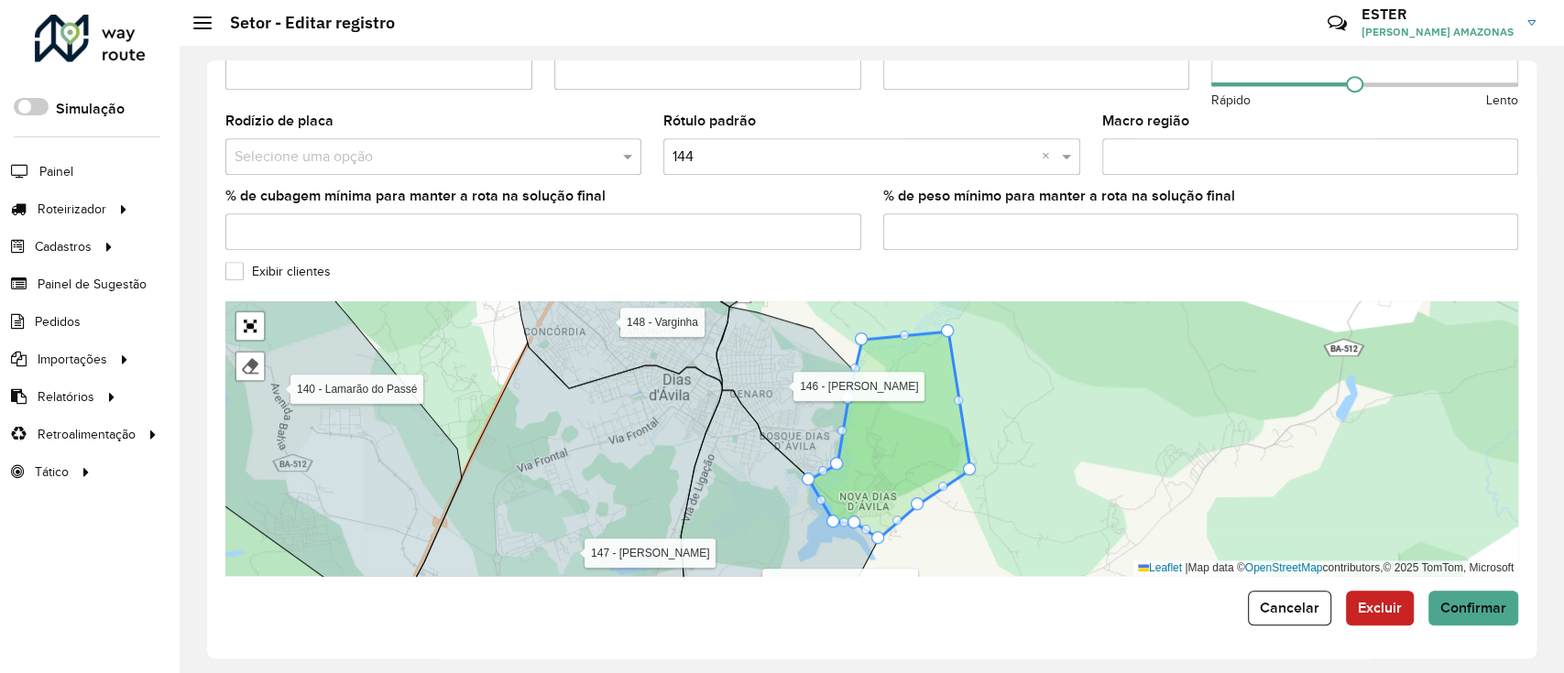
drag, startPoint x: 925, startPoint y: 465, endPoint x: 969, endPoint y: 468, distance: 44.1
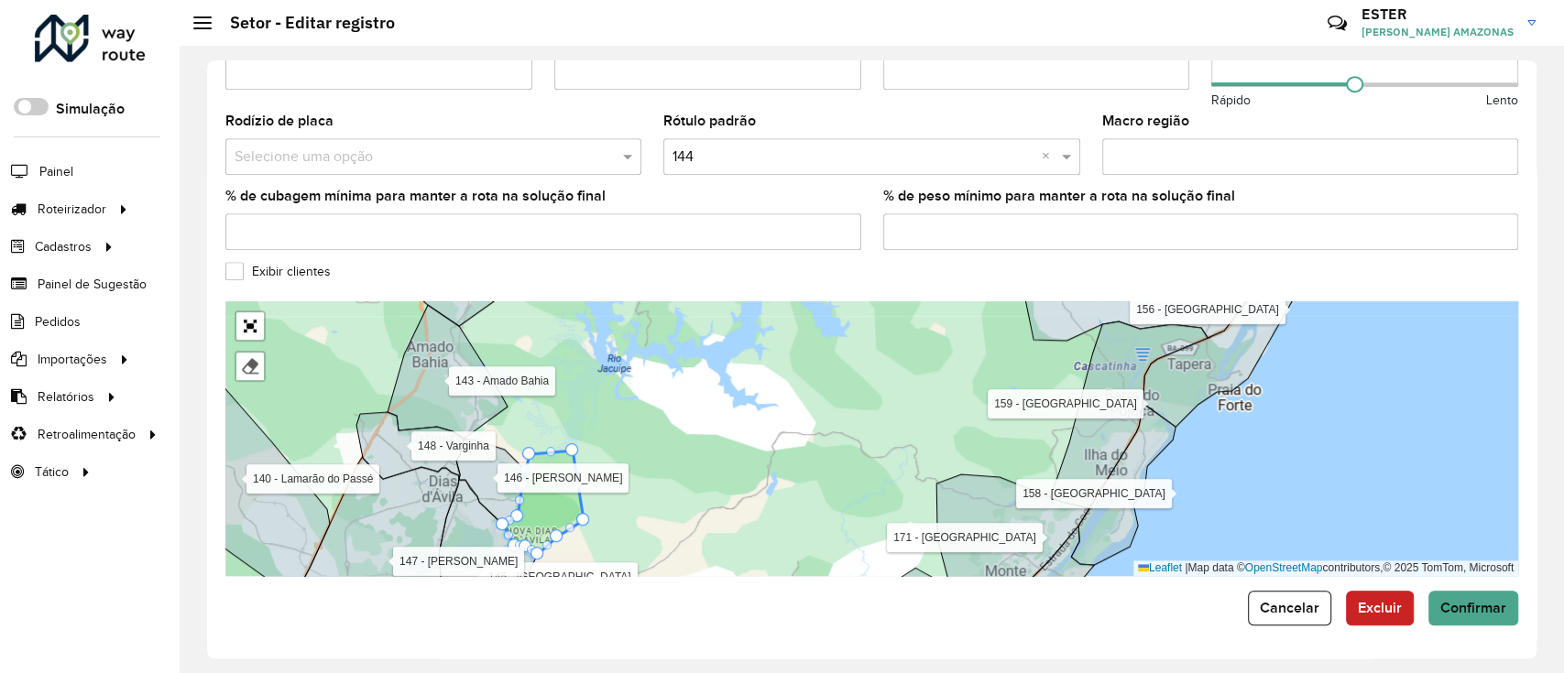
click at [669, 519] on div "104 - Freguesia 109 - Maracangalha 110 - São Sebastião do Passé 111 - Rodovia B…" at bounding box center [871, 438] width 1293 height 275
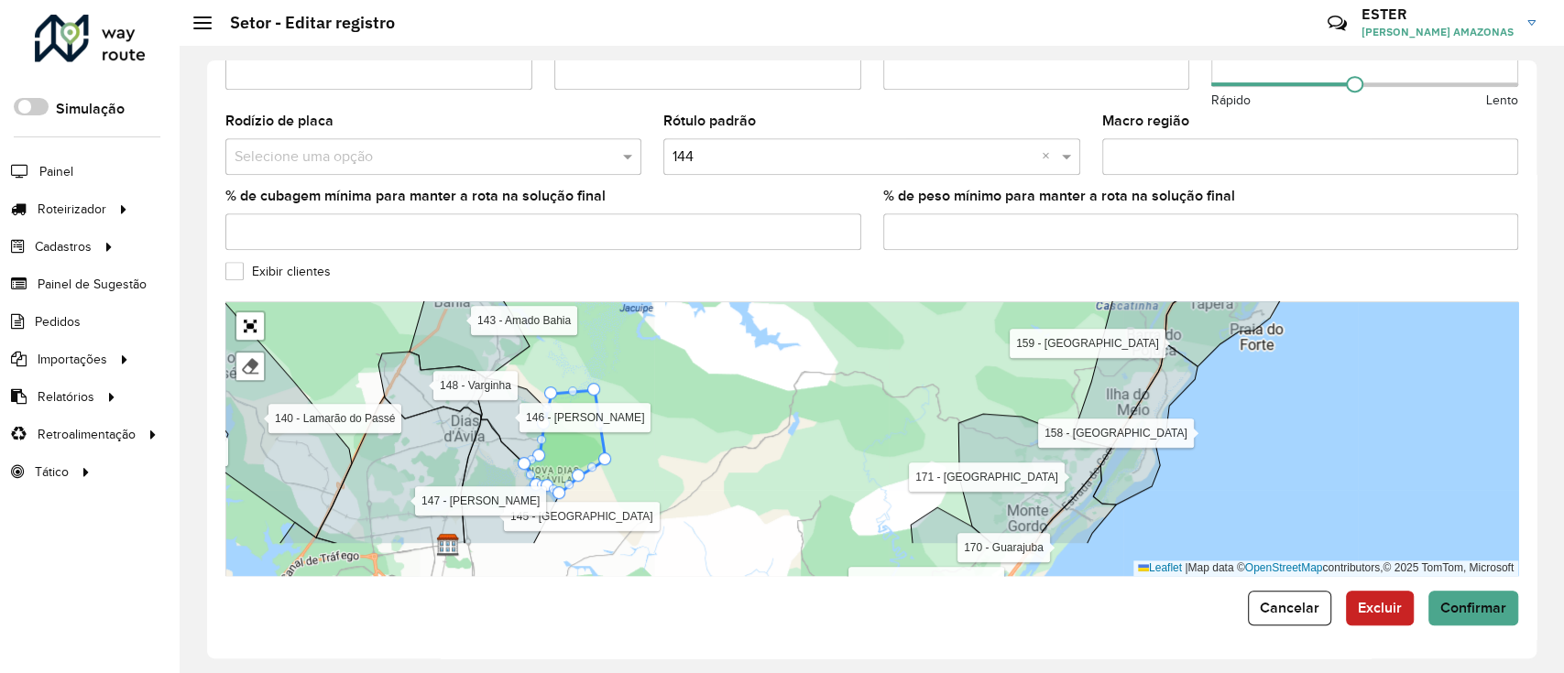
drag, startPoint x: 669, startPoint y: 519, endPoint x: 704, endPoint y: 389, distance: 134.7
click at [705, 390] on div "104 - Freguesia 109 - Maracangalha 110 - São Sebastião do Passé 111 - Rodovia B…" at bounding box center [871, 438] width 1293 height 275
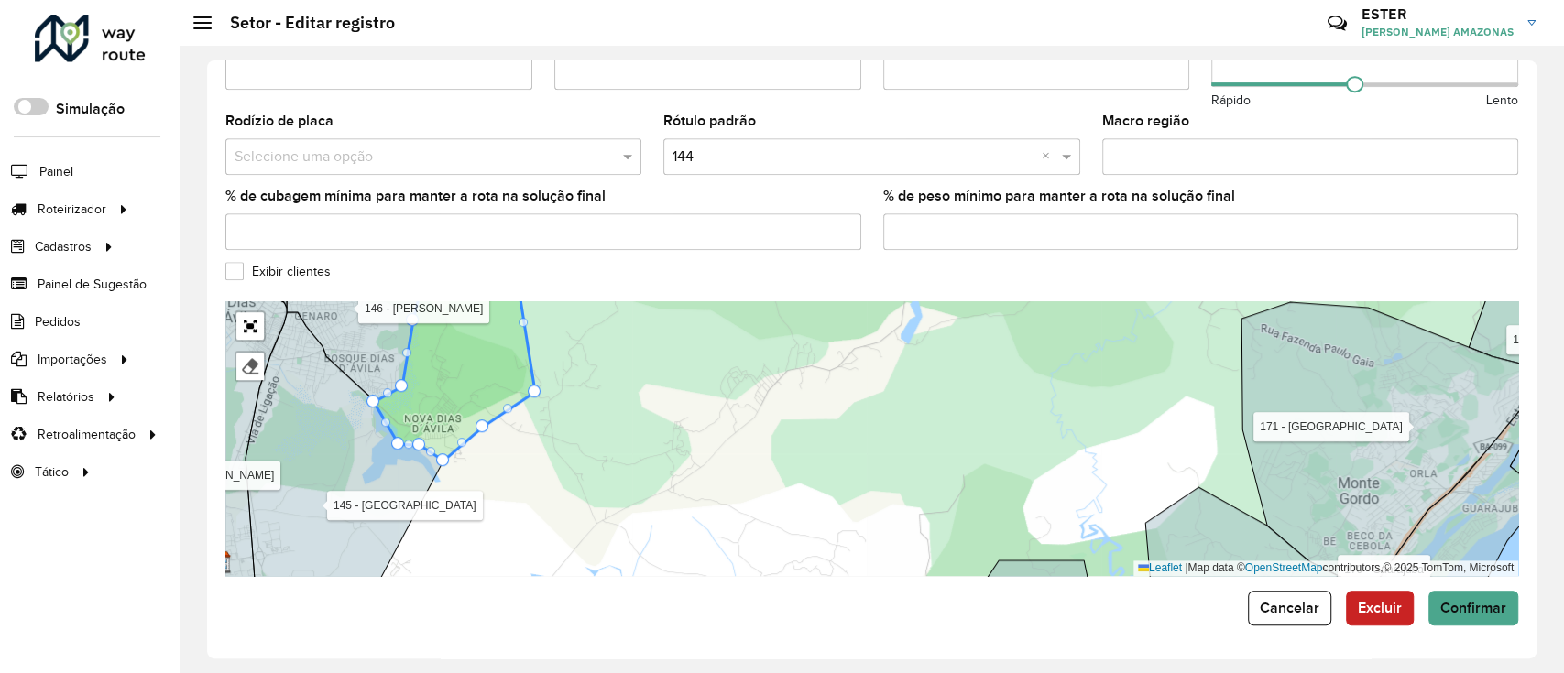
drag, startPoint x: 646, startPoint y: 360, endPoint x: 643, endPoint y: 409, distance: 48.6
click at [643, 409] on div "104 - Freguesia 109 - Maracangalha 110 - São Sebastião do Passé 111 - Rodovia B…" at bounding box center [871, 438] width 1293 height 275
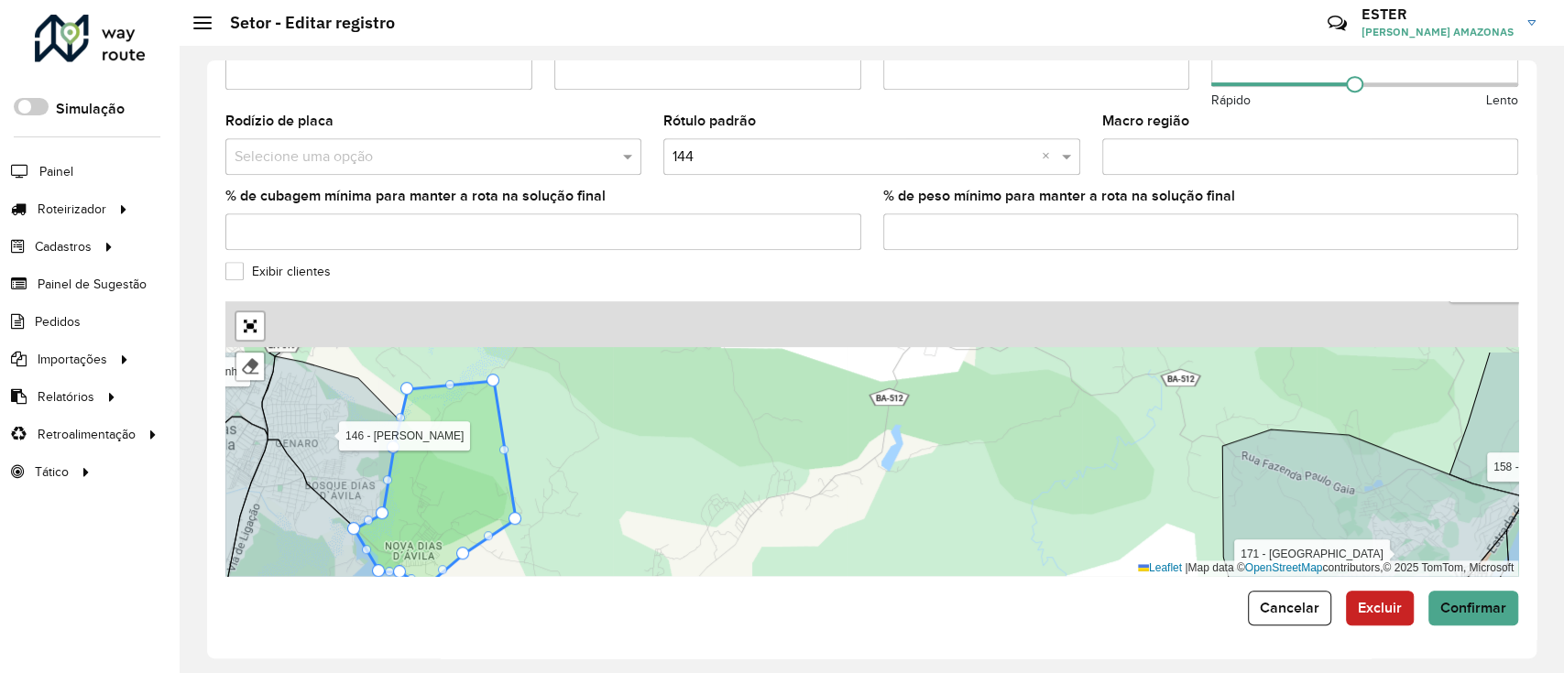
drag, startPoint x: 643, startPoint y: 409, endPoint x: 624, endPoint y: 490, distance: 83.8
click at [626, 496] on div "104 - Freguesia 109 - Maracangalha 110 - São Sebastião do Passé 111 - Rodovia B…" at bounding box center [871, 438] width 1293 height 275
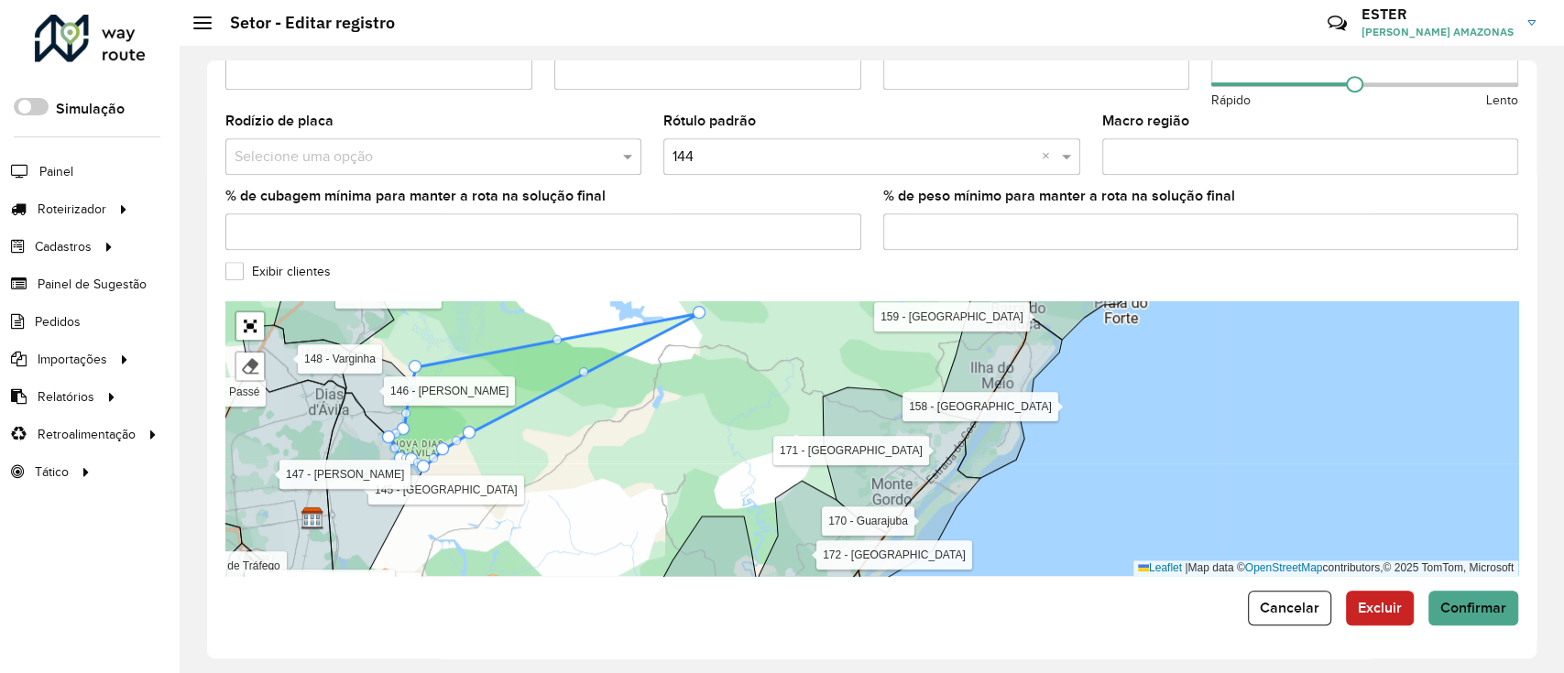
drag, startPoint x: 485, startPoint y: 356, endPoint x: 698, endPoint y: 318, distance: 216.9
click at [471, 445] on div "104 - Freguesia 109 - Maracangalha 110 - São Sebastião do Passé 111 - Rodovia B…" at bounding box center [871, 438] width 1293 height 275
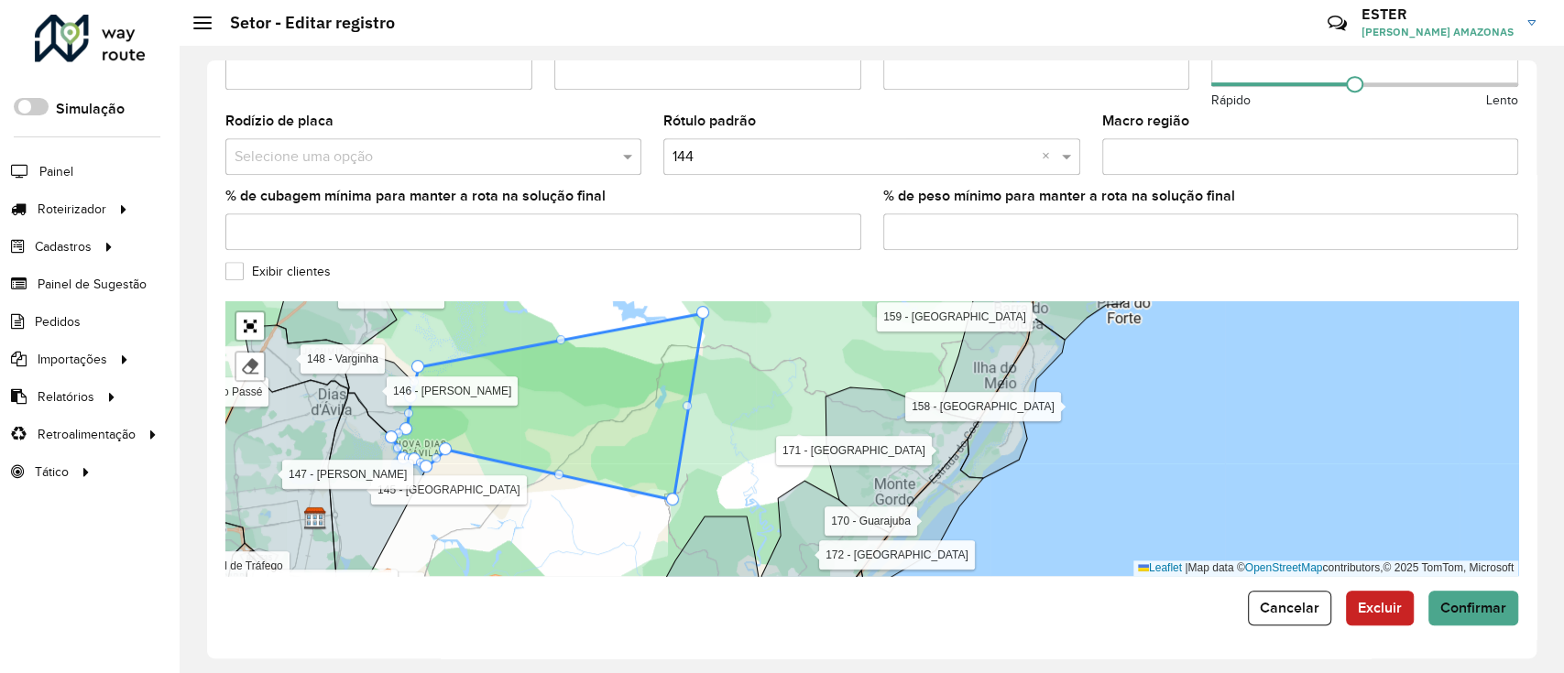
drag, startPoint x: 472, startPoint y: 428, endPoint x: 671, endPoint y: 495, distance: 210.6
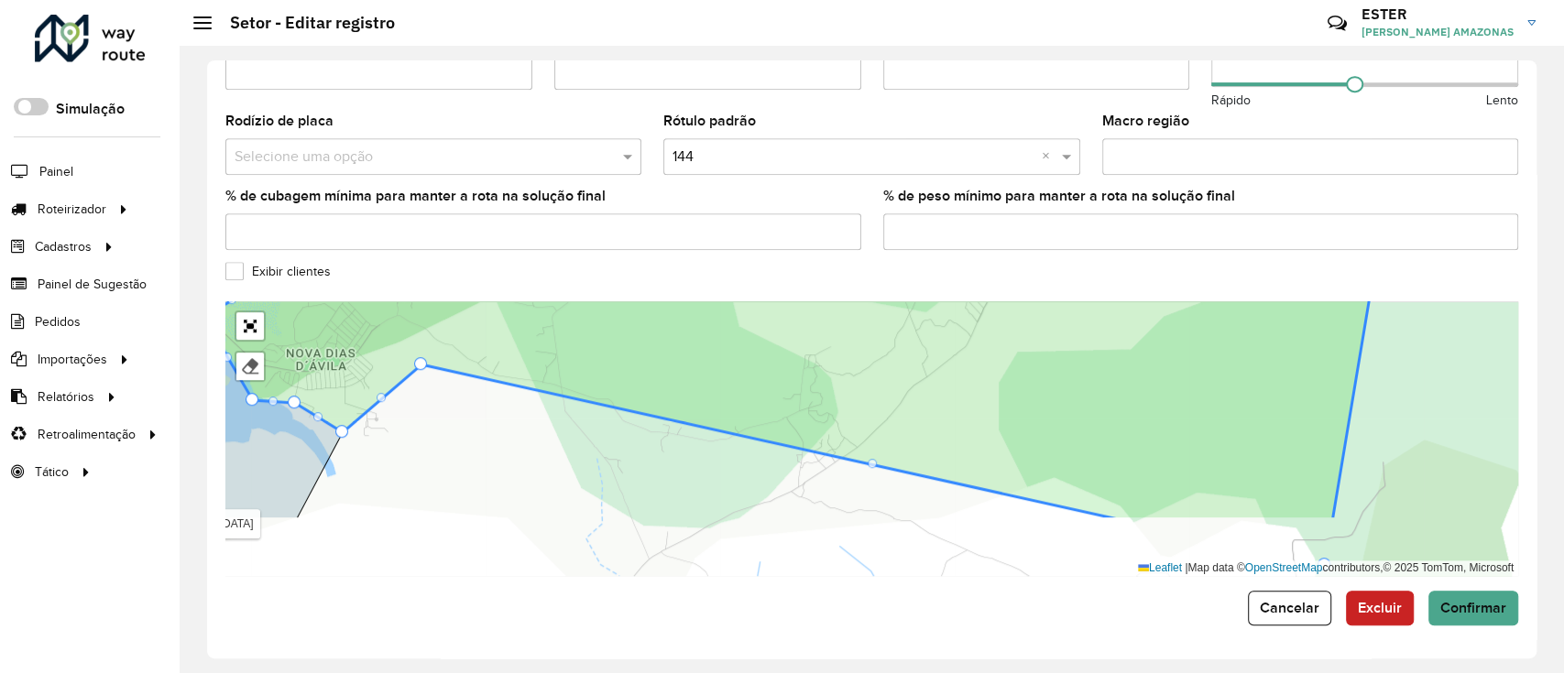
drag, startPoint x: 542, startPoint y: 509, endPoint x: 518, endPoint y: 428, distance: 84.9
click at [518, 428] on div "104 - Freguesia 109 - Maracangalha 110 - São Sebastião do Passé 111 - Rodovia B…" at bounding box center [871, 438] width 1293 height 275
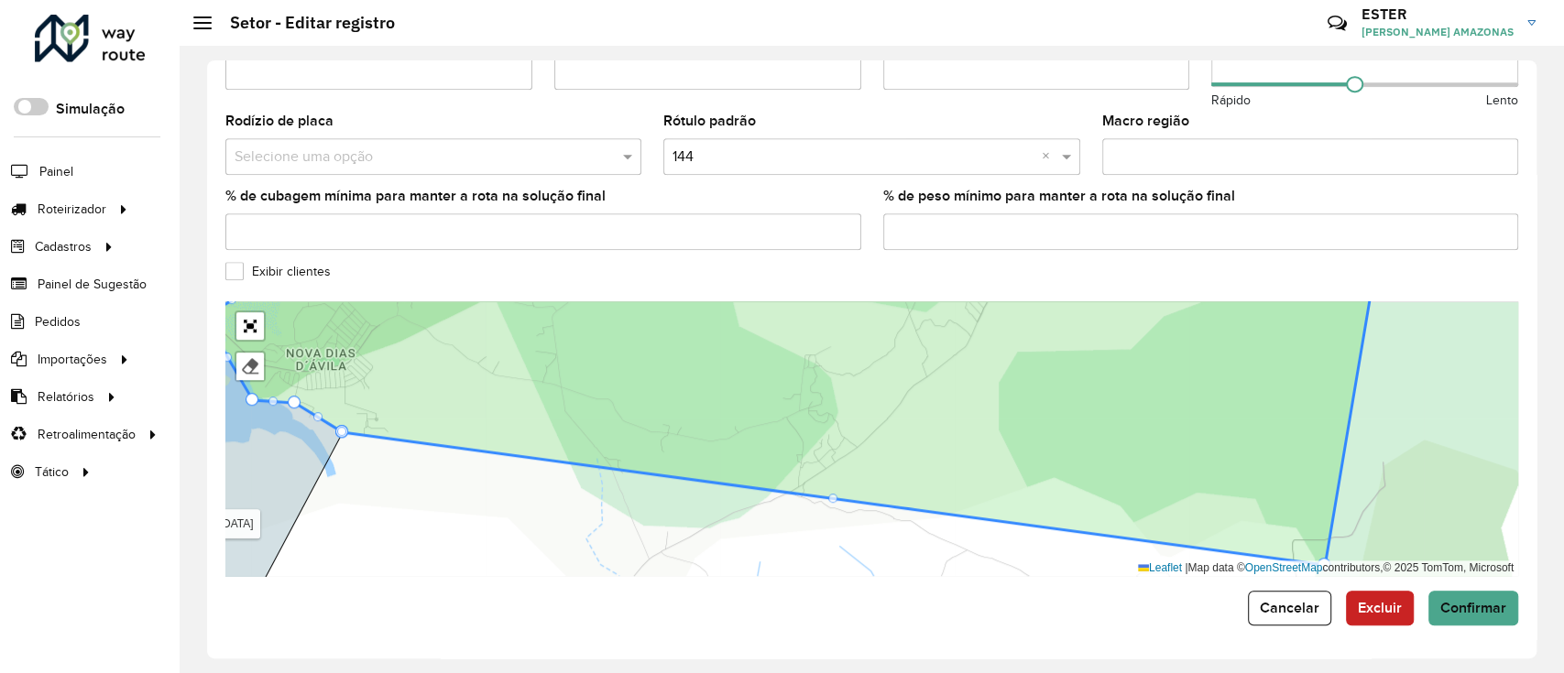
drag, startPoint x: 420, startPoint y: 365, endPoint x: 344, endPoint y: 440, distance: 105.6
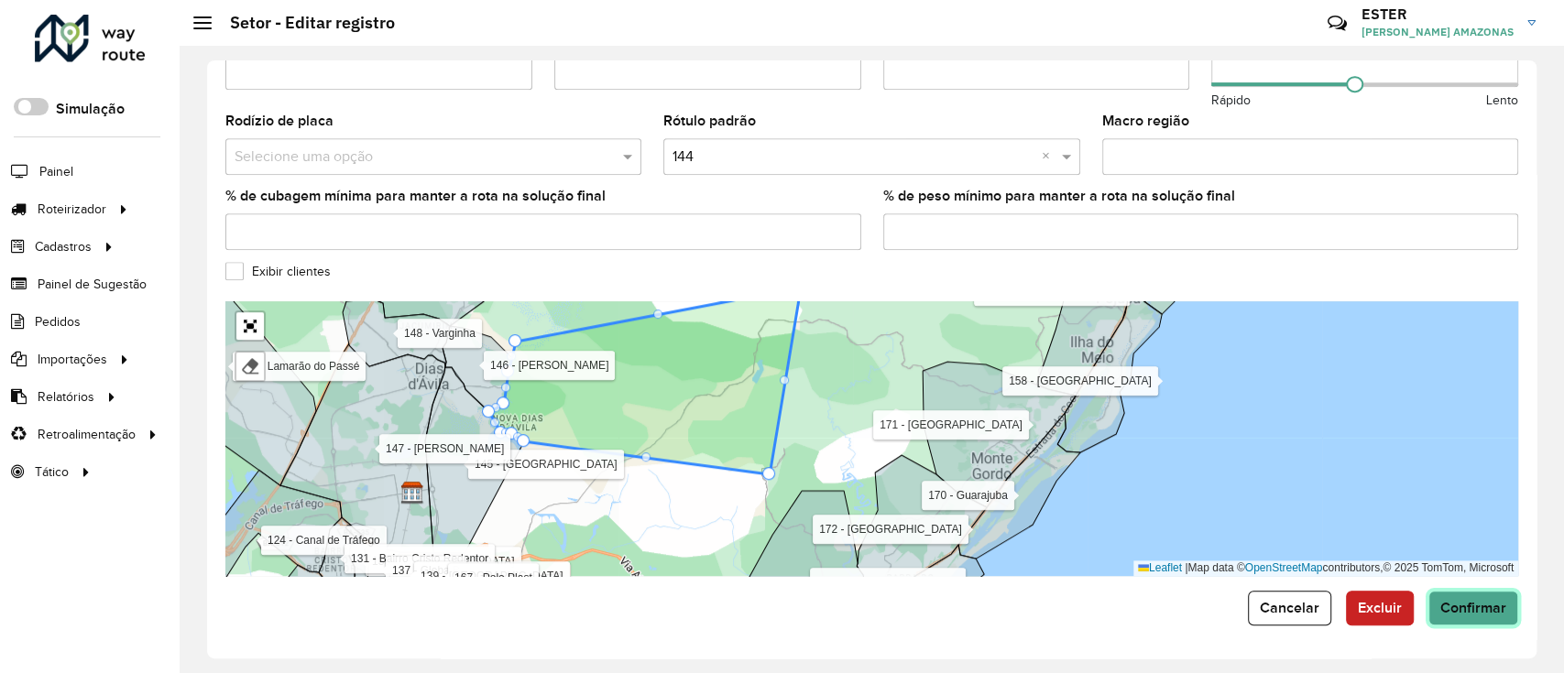
click at [1469, 599] on button "Confirmar" at bounding box center [1473, 608] width 90 height 35
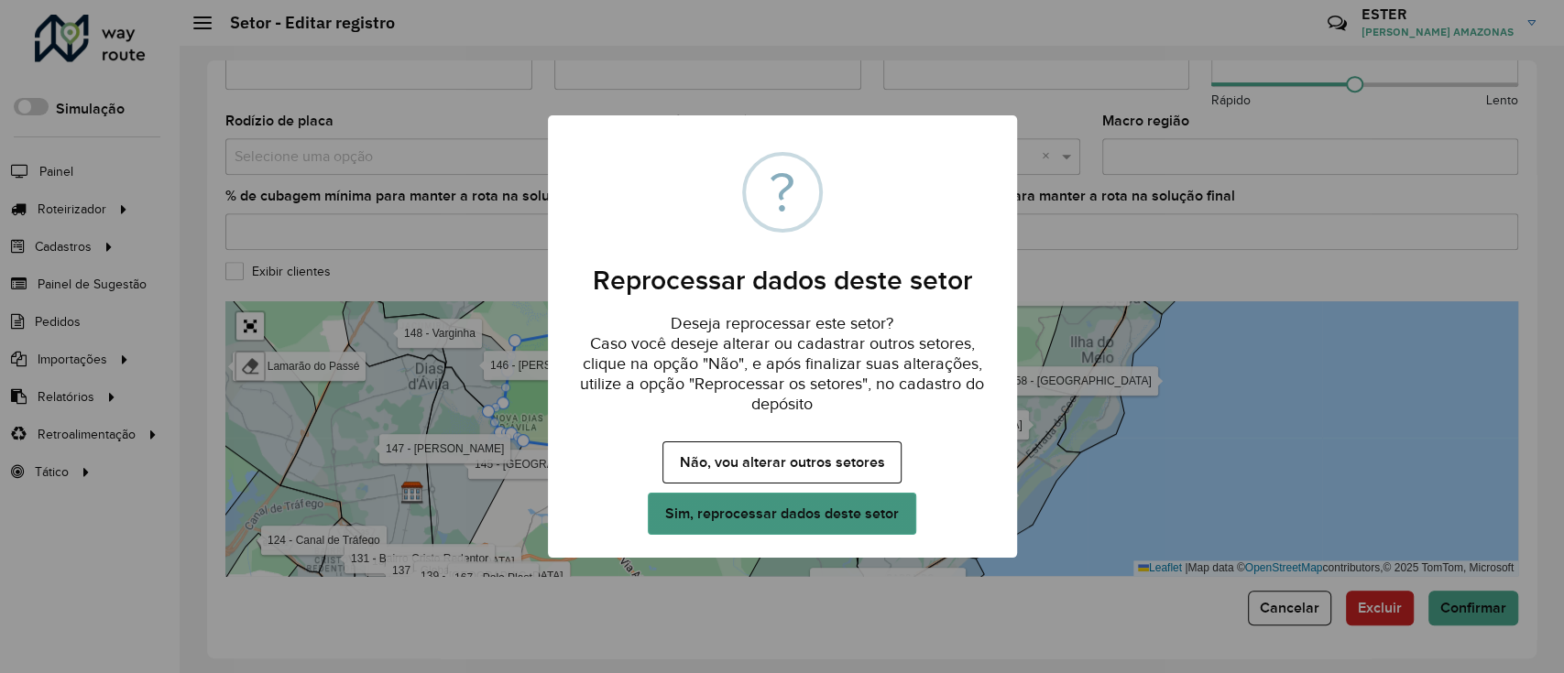
click at [814, 501] on button "Sim, reprocessar dados deste setor" at bounding box center [781, 514] width 267 height 42
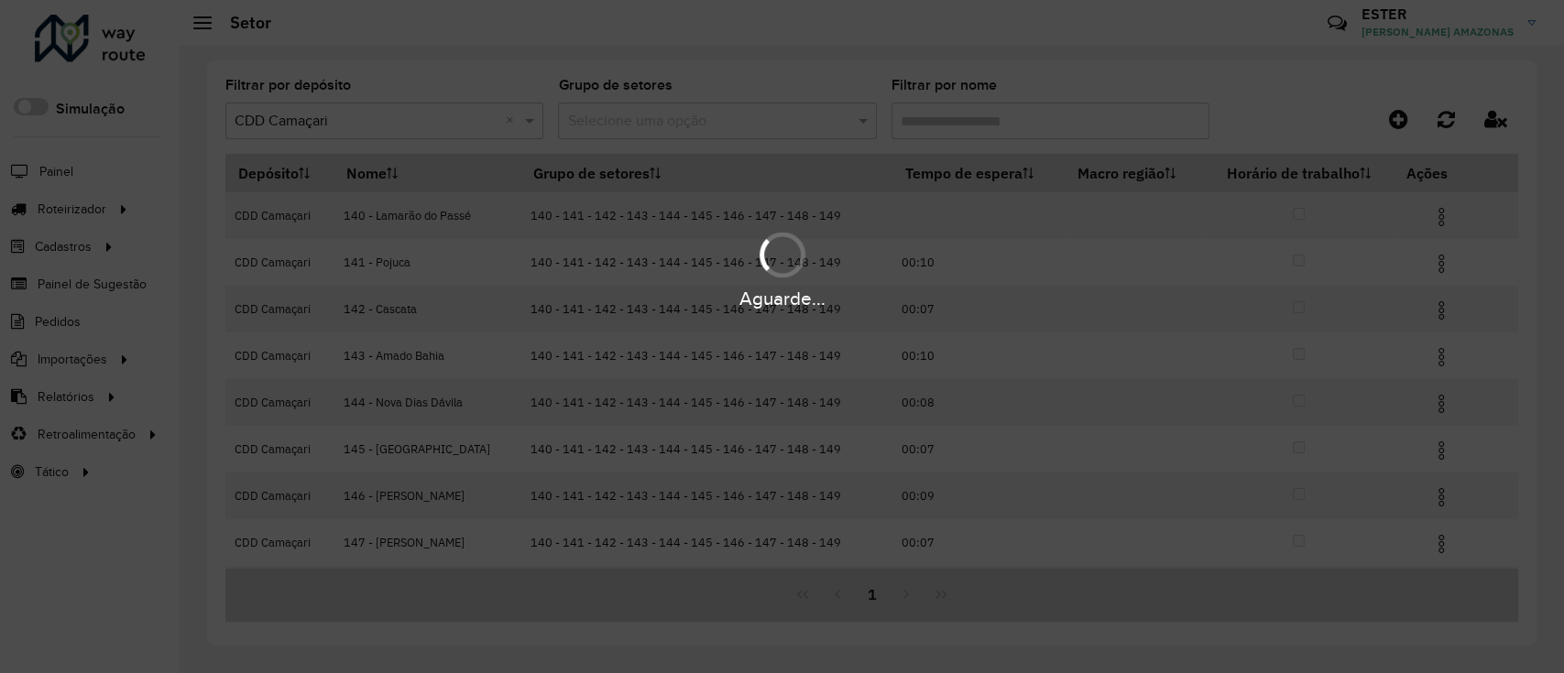
click at [988, 125] on div "Aguarde..." at bounding box center [782, 336] width 1564 height 673
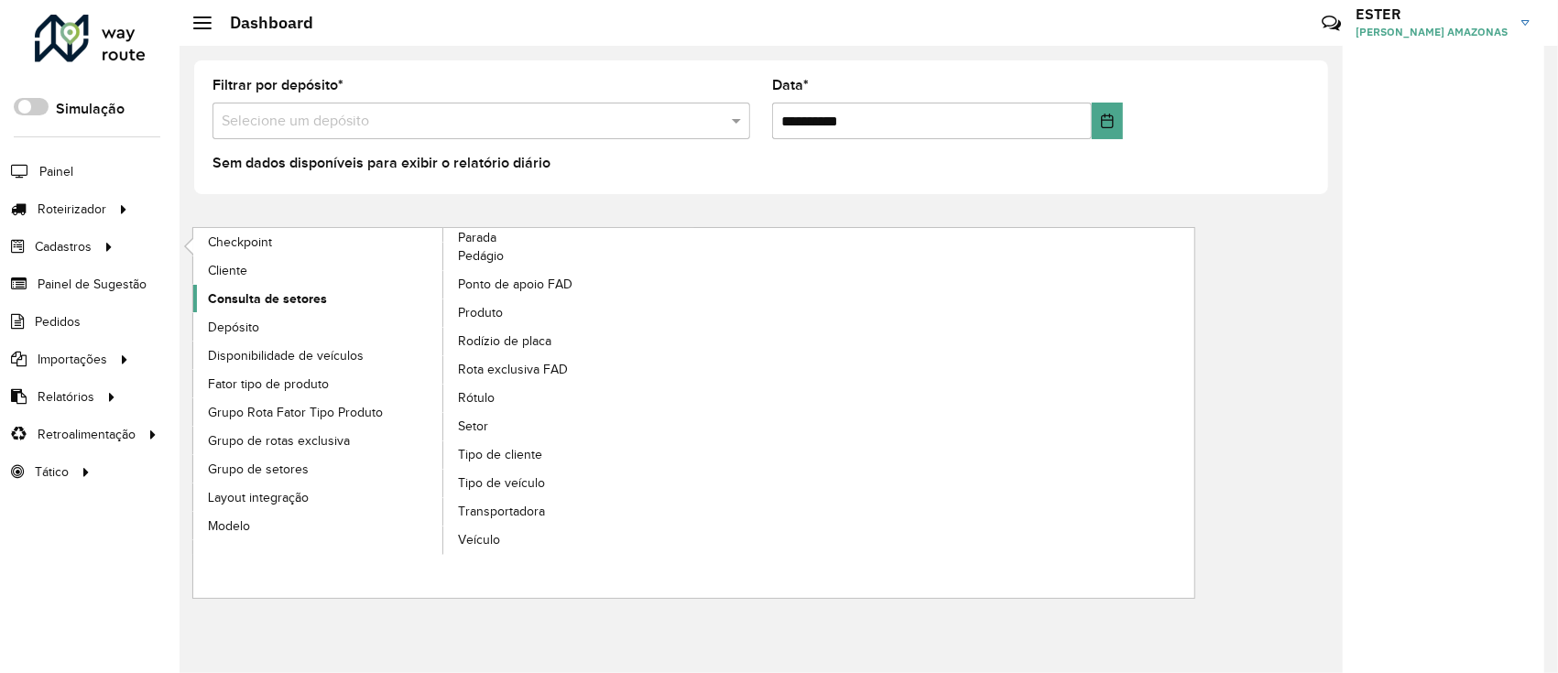
click at [254, 289] on span "Consulta de setores" at bounding box center [267, 298] width 119 height 19
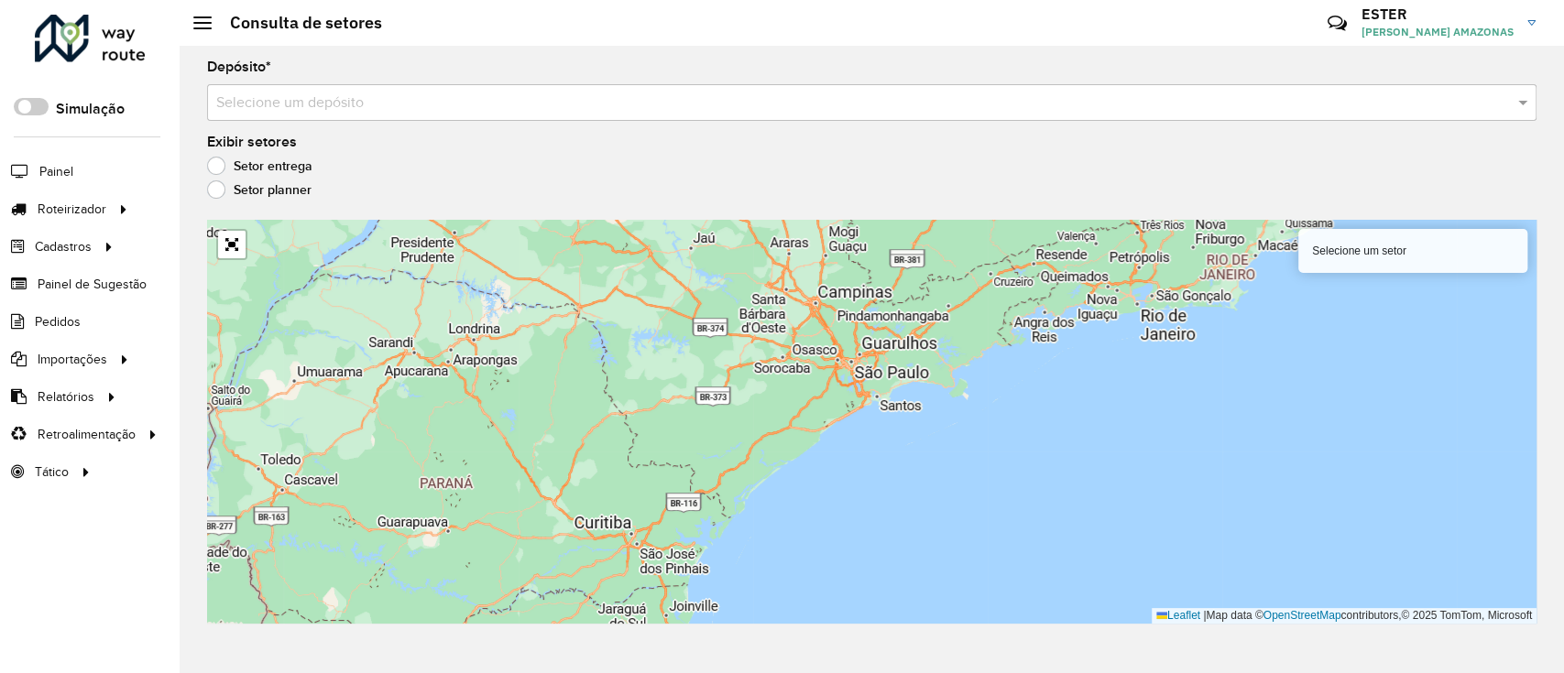
click at [386, 118] on div "Selecione um depósito" at bounding box center [871, 102] width 1329 height 37
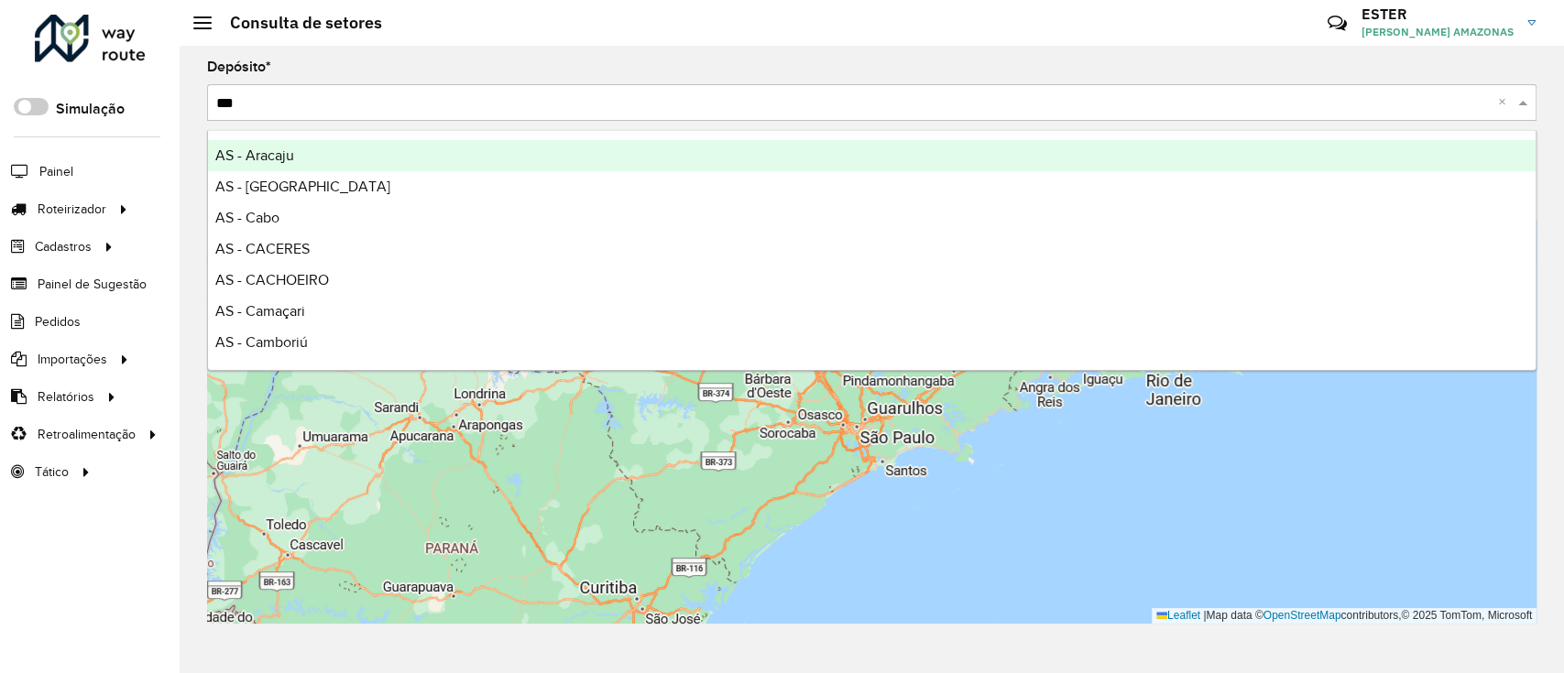
type input "****"
